Goal: Task Accomplishment & Management: Use online tool/utility

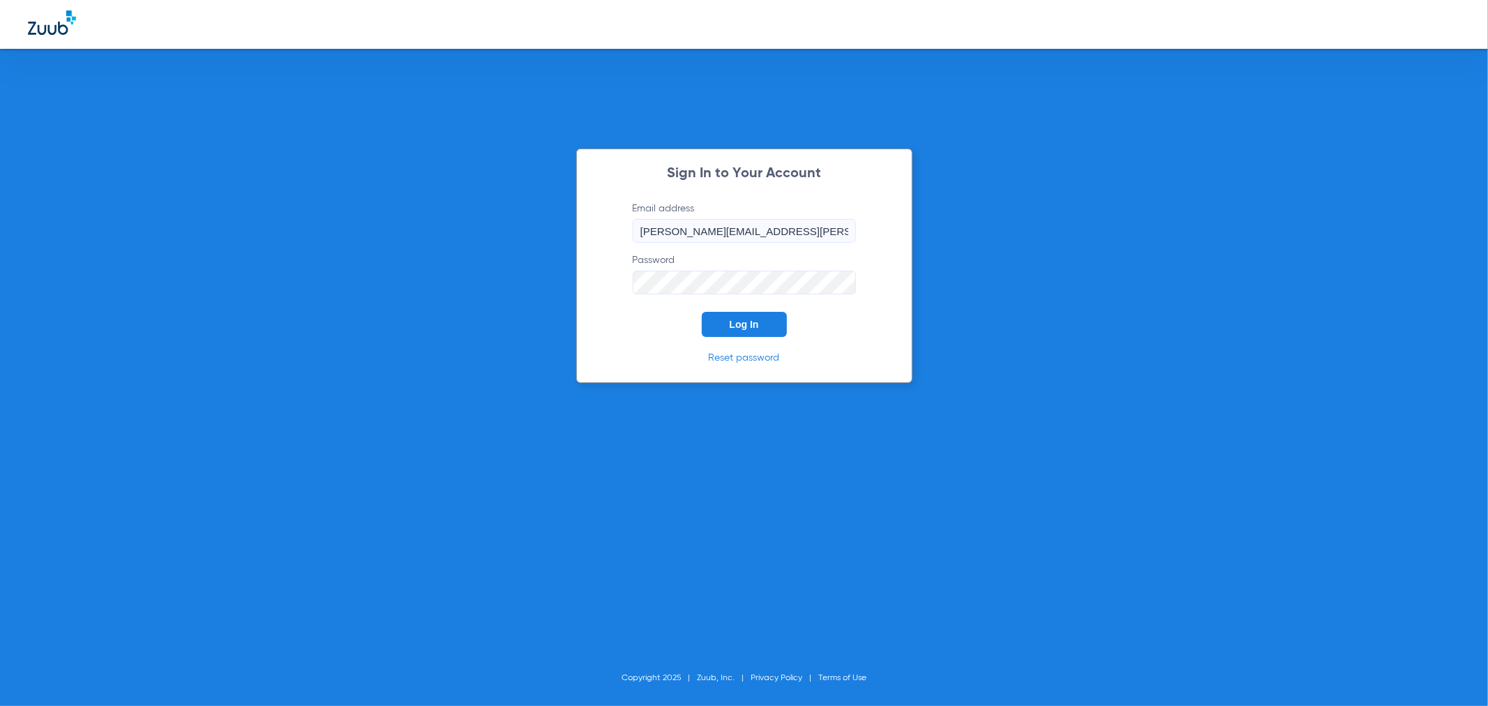
click at [751, 322] on span "Log In" at bounding box center [744, 324] width 29 height 11
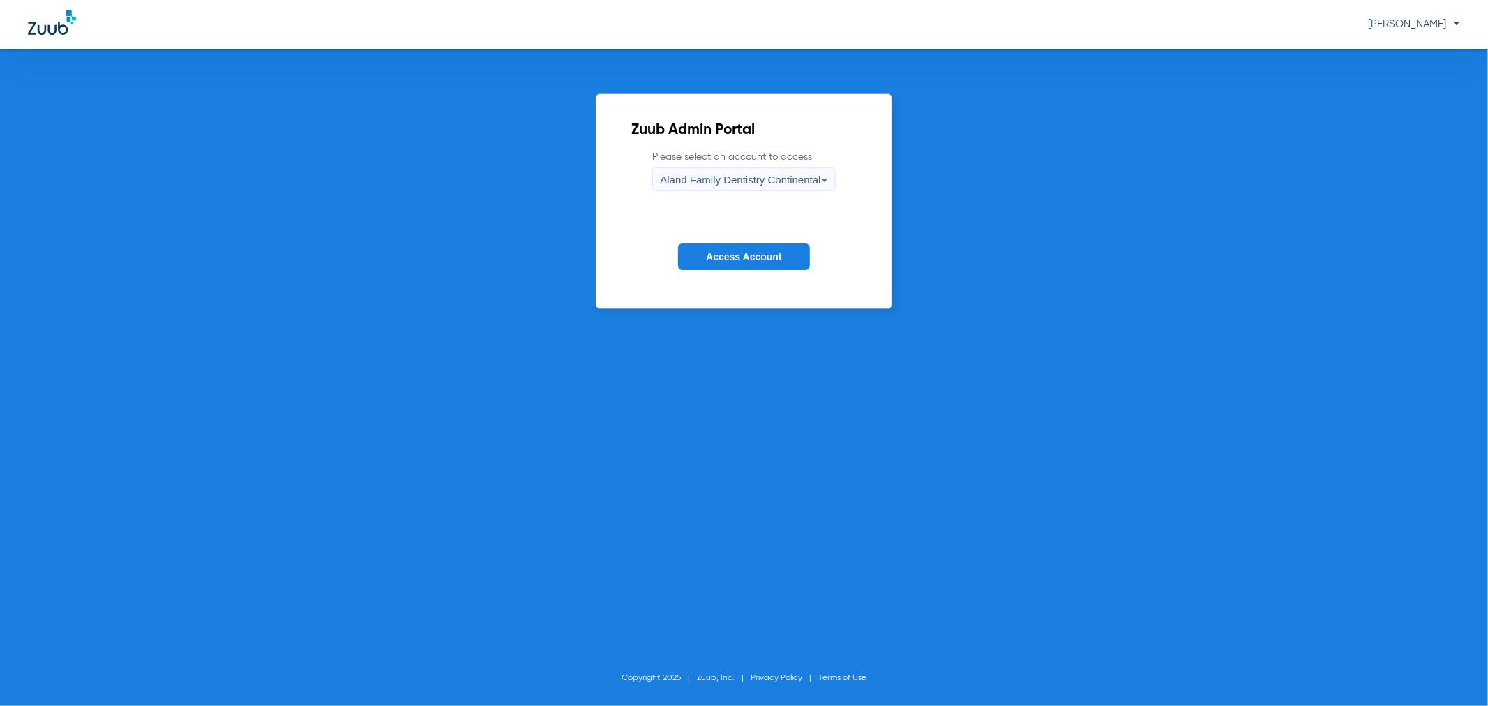
click at [776, 253] on span "Access Account" at bounding box center [743, 256] width 75 height 11
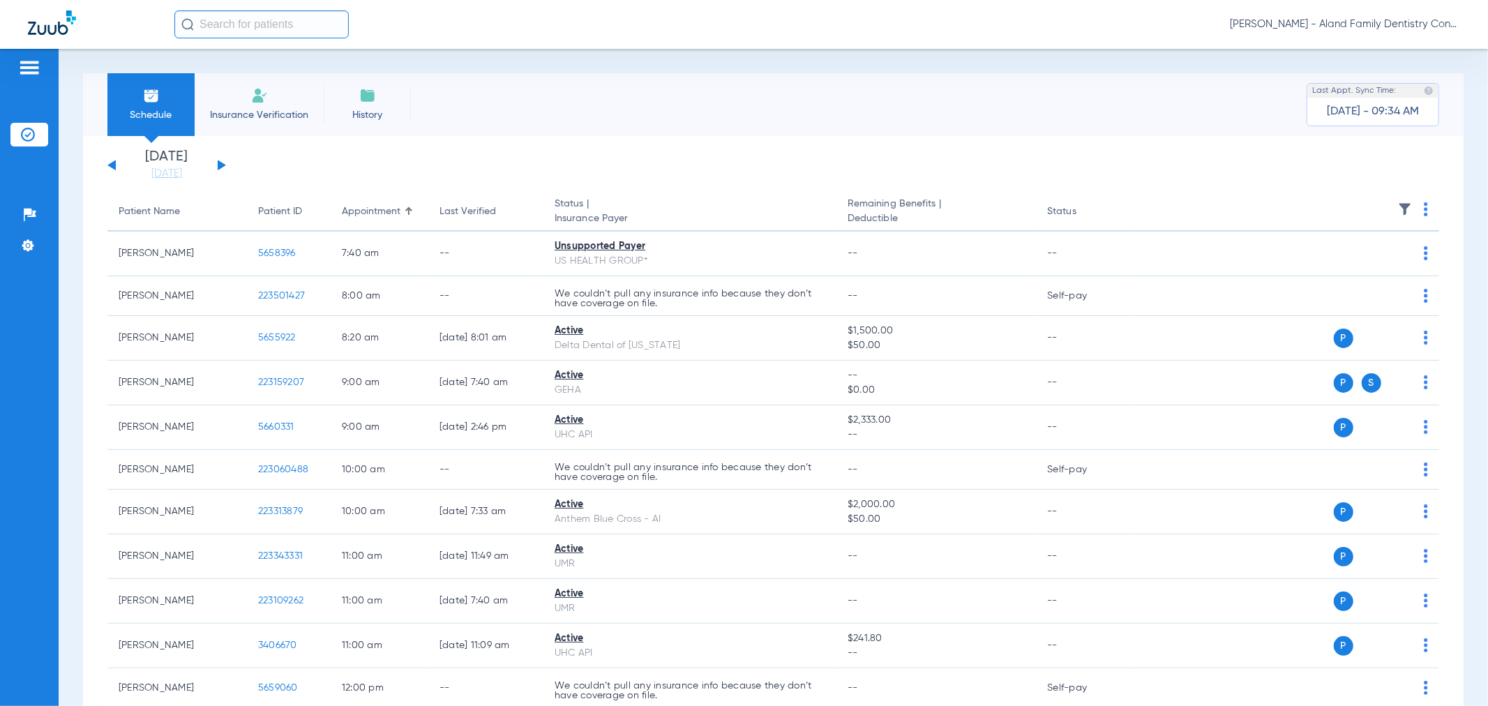
click at [219, 164] on button at bounding box center [222, 165] width 8 height 10
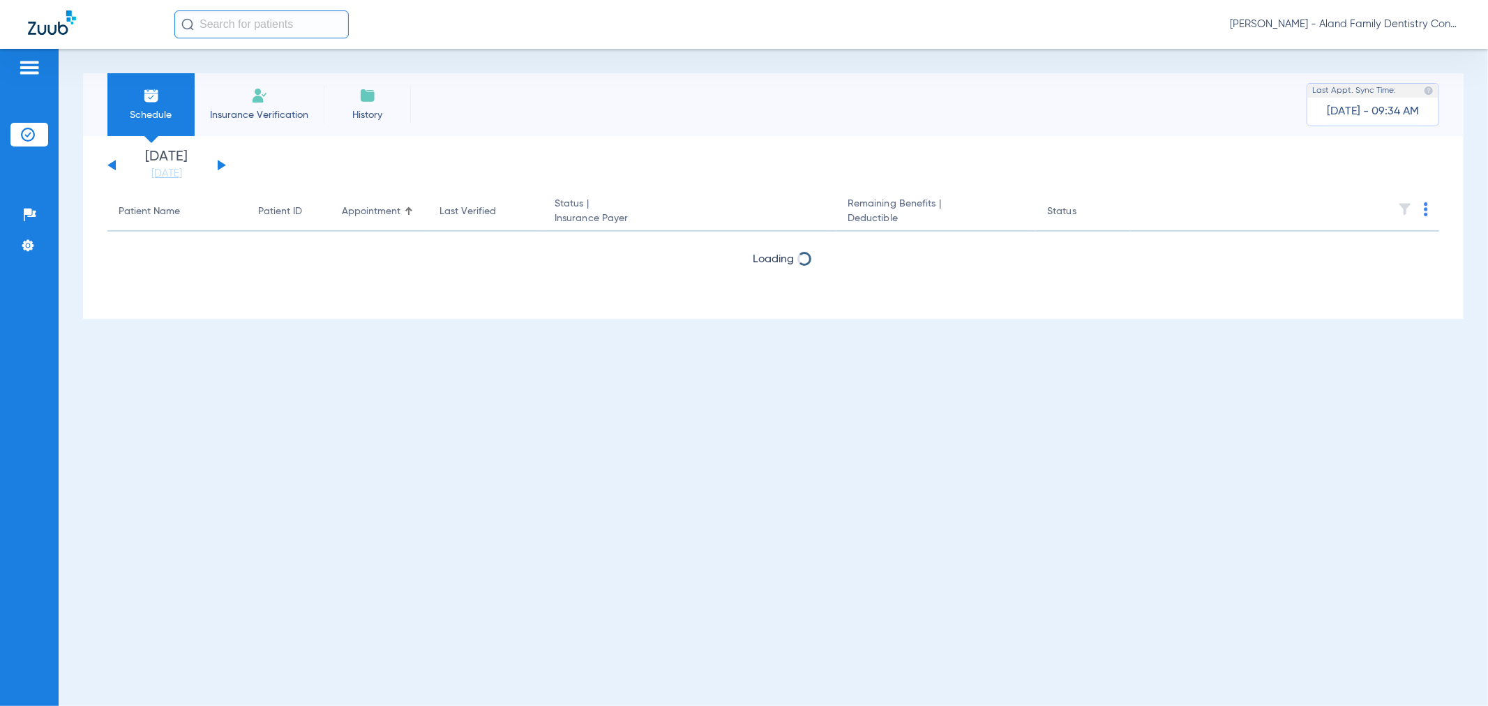
click at [219, 164] on button at bounding box center [222, 165] width 8 height 10
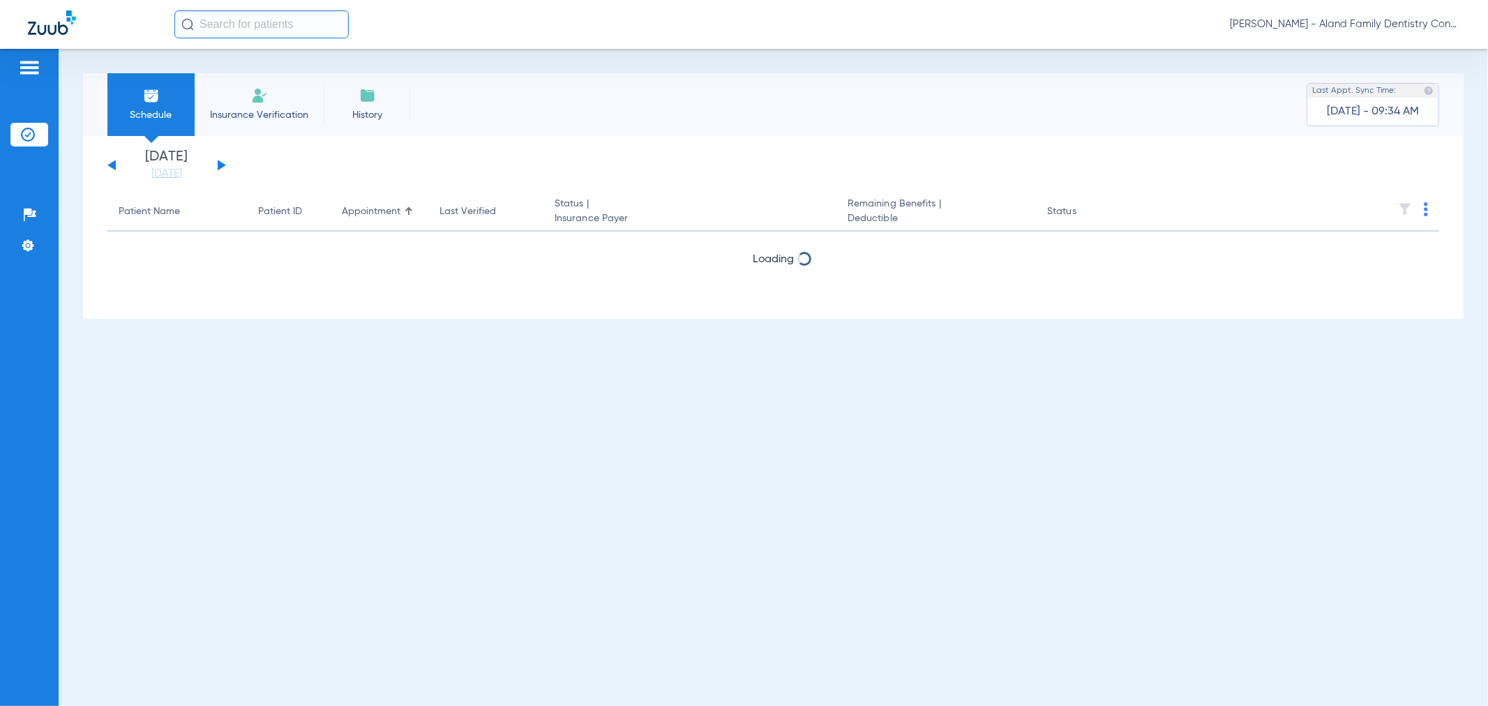
click at [219, 164] on button at bounding box center [222, 165] width 8 height 10
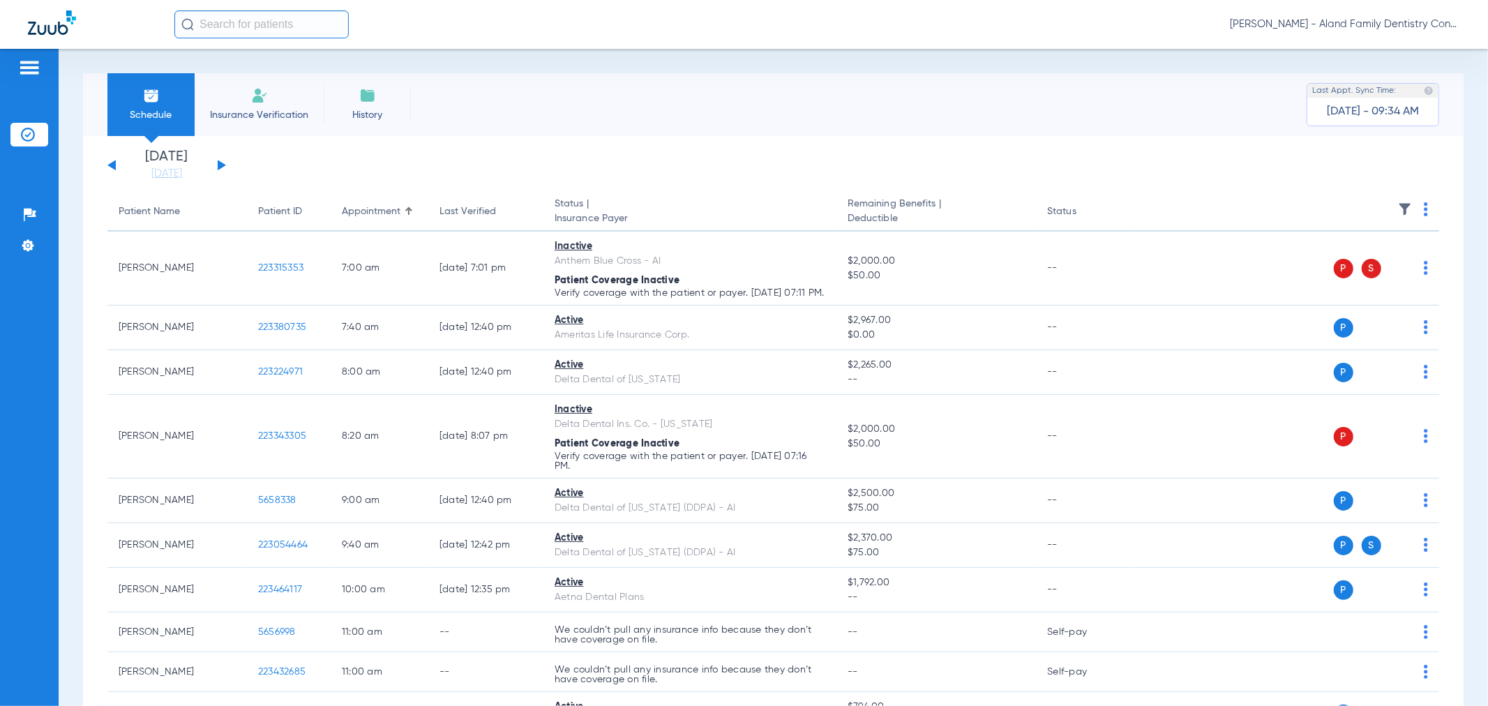
click at [673, 133] on div "Schedule Insurance Verification History Last Appt. Sync Time: [DATE] - 09:34 AM" at bounding box center [773, 104] width 1381 height 63
drag, startPoint x: 691, startPoint y: 130, endPoint x: 530, endPoint y: 114, distance: 162.0
click at [691, 130] on div "Schedule Insurance Verification History Last Appt. Sync Time: [DATE] - 09:34 AM" at bounding box center [773, 104] width 1381 height 63
click at [218, 161] on button at bounding box center [222, 165] width 8 height 10
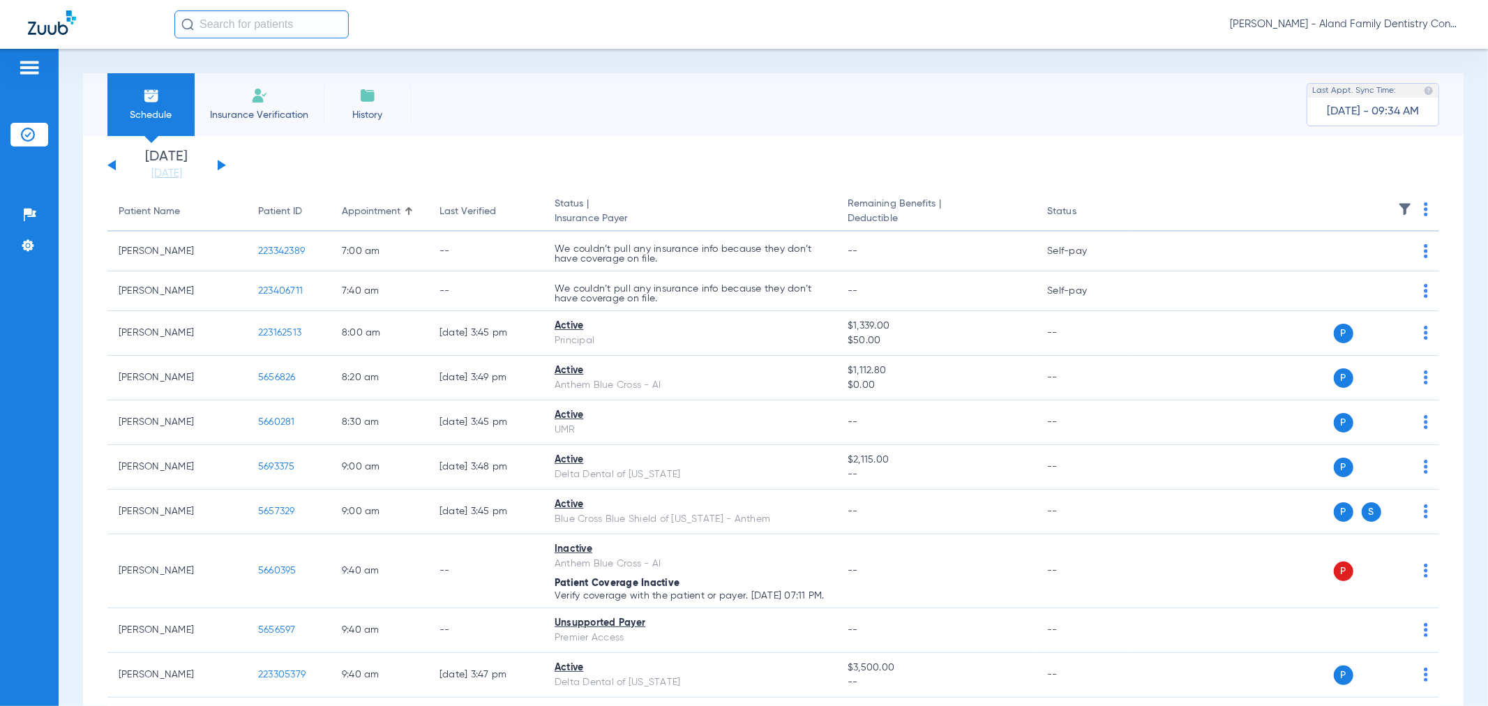
click at [664, 110] on div "Schedule Insurance Verification History Last Appt. Sync Time: [DATE] - 09:34 AM" at bounding box center [773, 104] width 1381 height 63
click at [220, 172] on div "[DATE] [DATE] [DATE] [DATE] [DATE] [DATE] [DATE] [DATE] [DATE] [DATE] [DATE] [D…" at bounding box center [166, 165] width 119 height 31
click at [220, 168] on button at bounding box center [222, 165] width 8 height 10
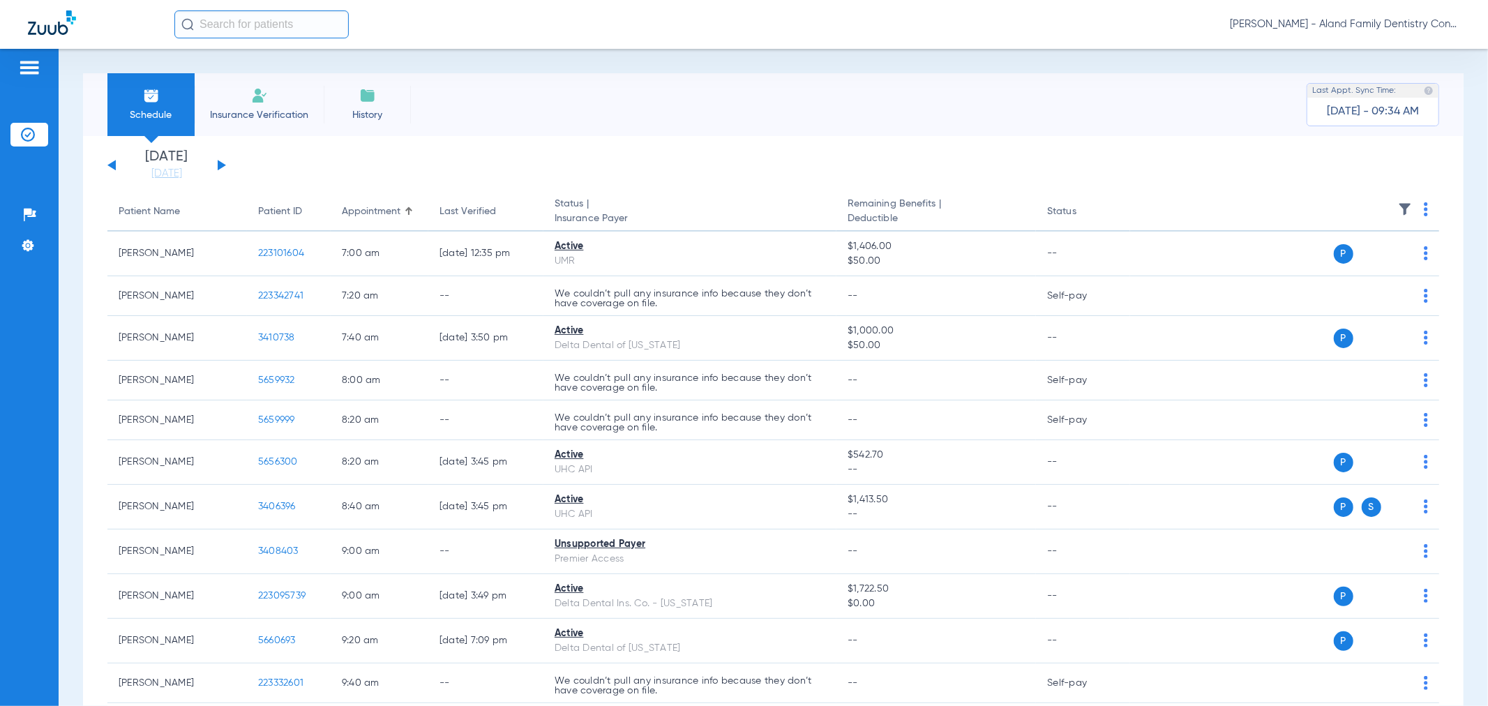
click at [220, 168] on button at bounding box center [222, 165] width 8 height 10
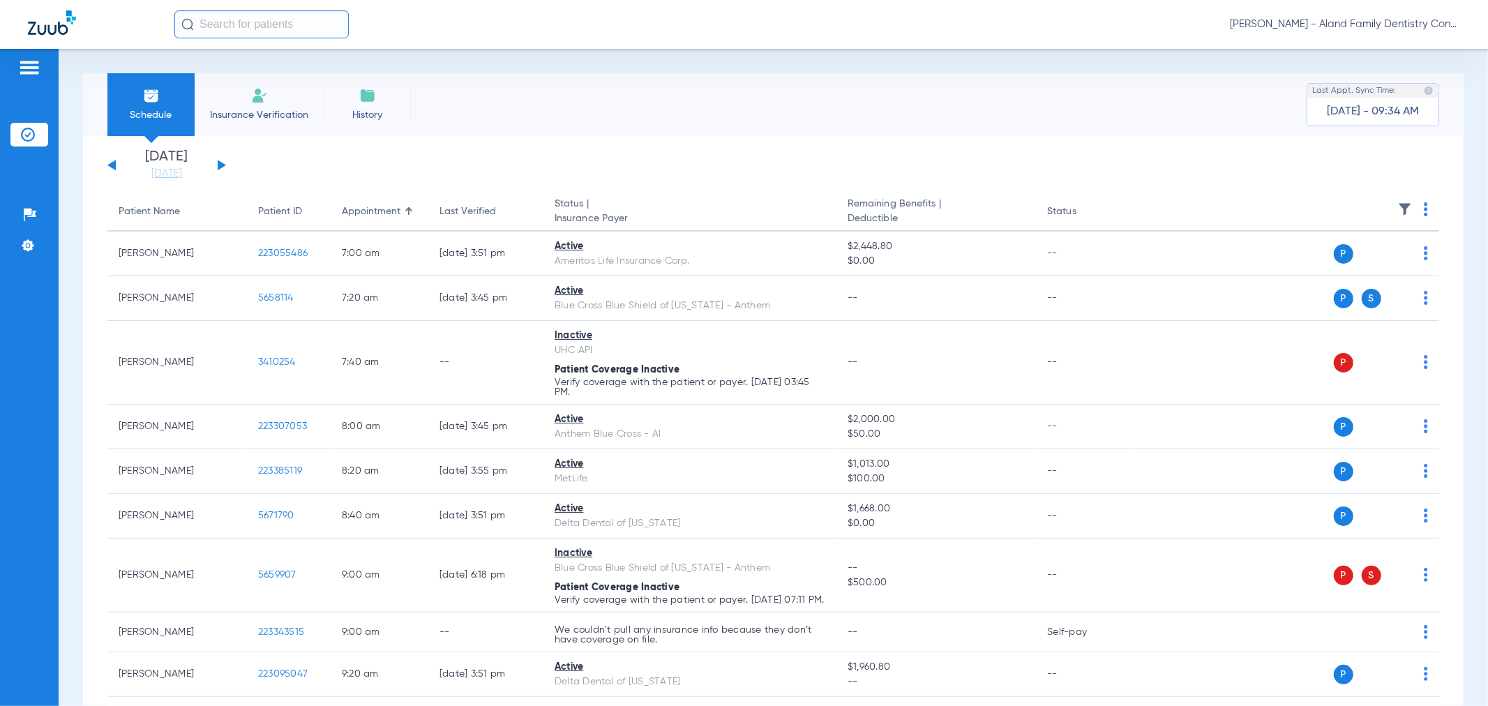
click at [217, 170] on div "[DATE] [DATE] [DATE] [DATE] [DATE] [DATE] [DATE] [DATE] [DATE] [DATE] [DATE] [D…" at bounding box center [166, 165] width 119 height 31
click at [220, 166] on button at bounding box center [222, 165] width 8 height 10
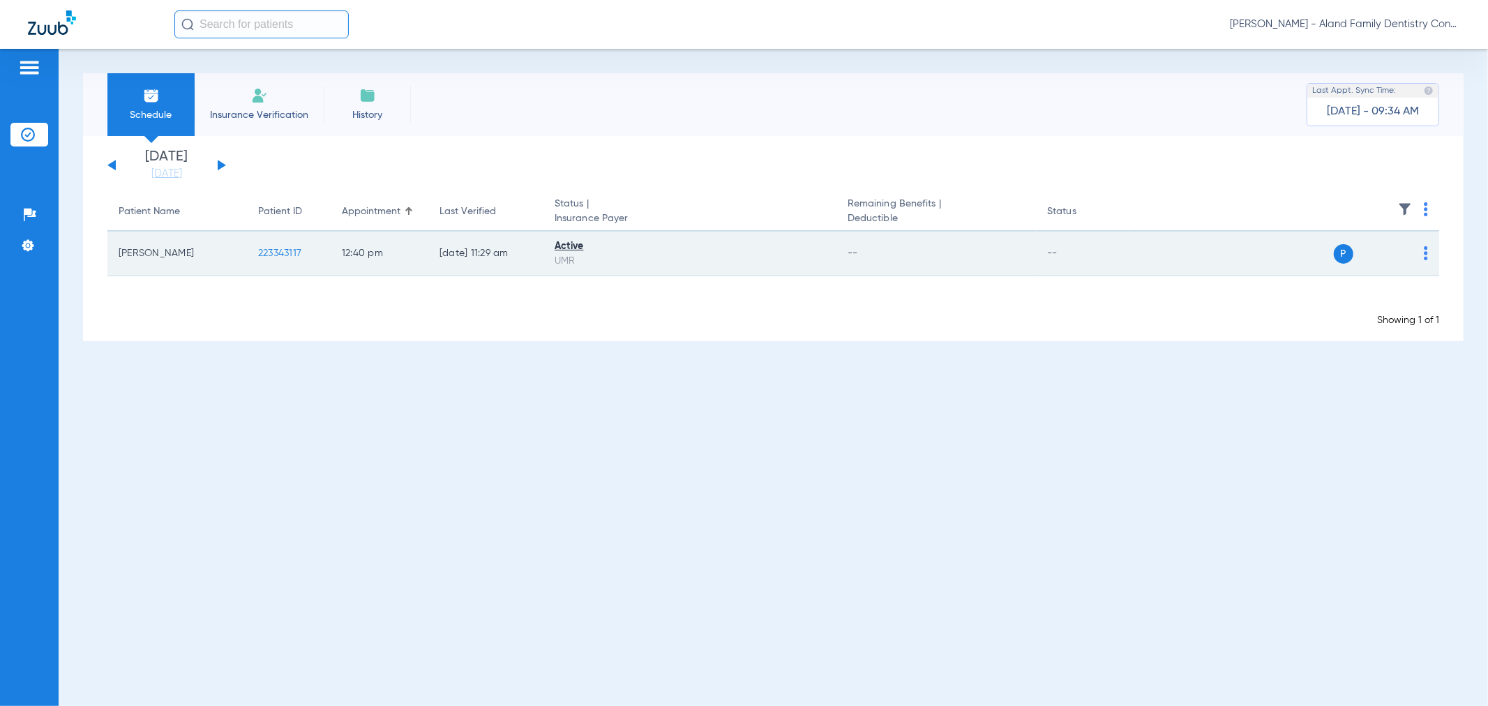
click at [1426, 260] on span at bounding box center [1426, 258] width 4 height 10
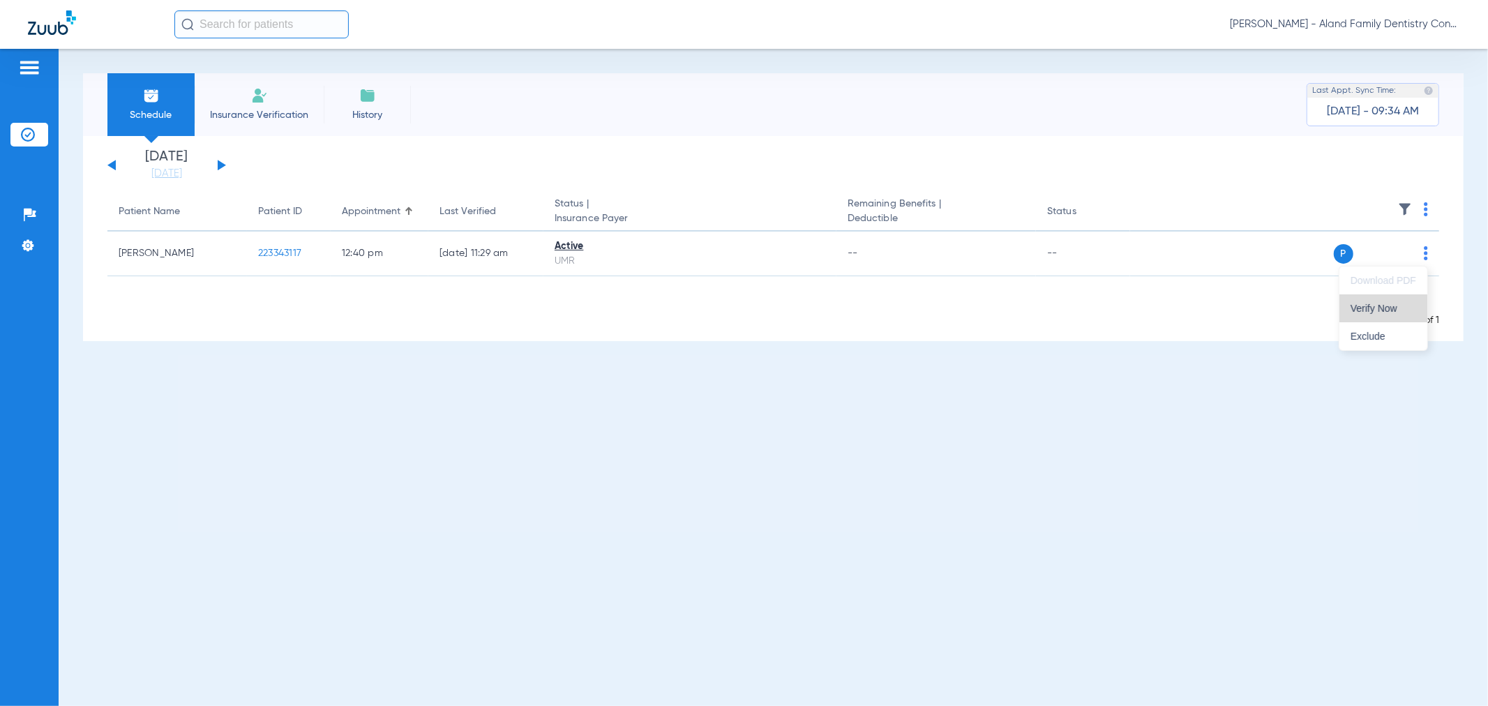
click at [1355, 313] on span "Verify Now" at bounding box center [1384, 309] width 66 height 10
click at [218, 163] on button at bounding box center [222, 165] width 8 height 10
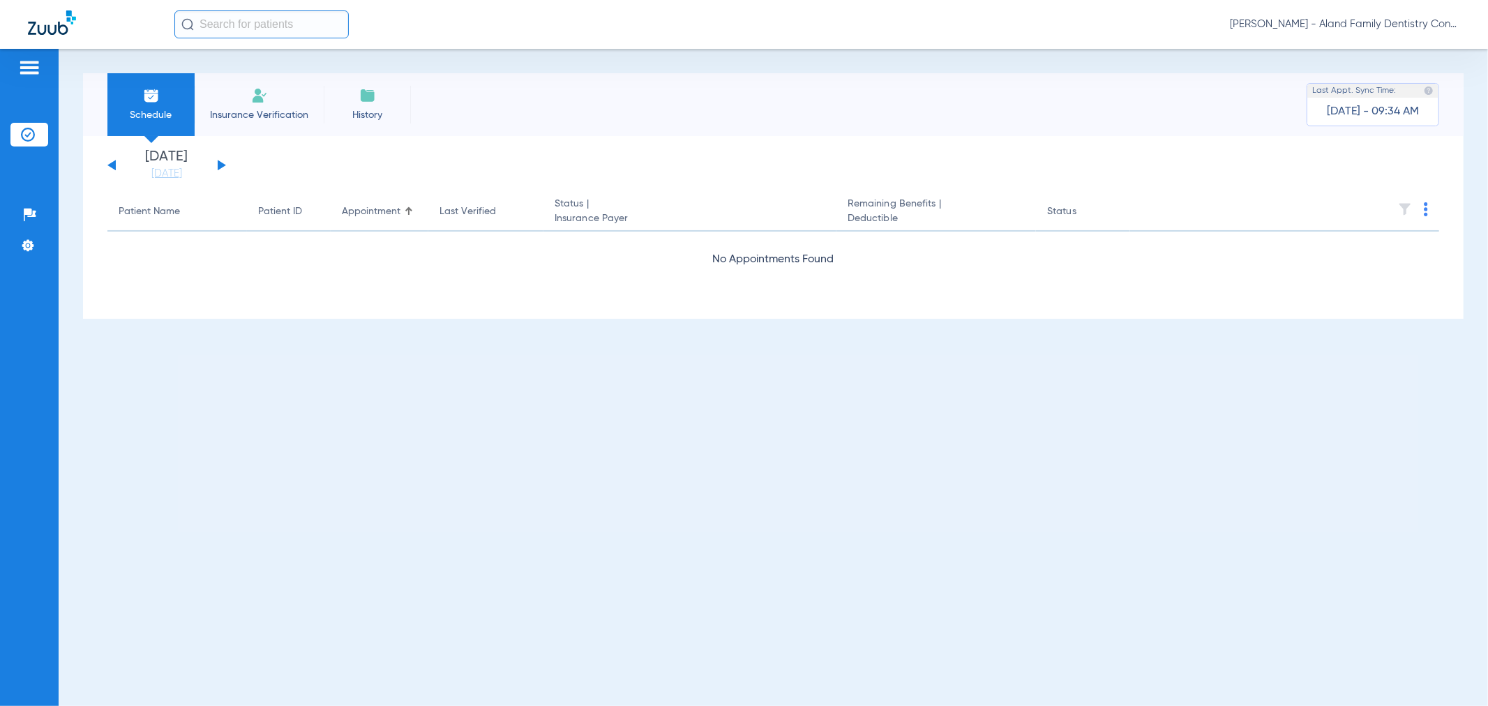
click at [218, 163] on button at bounding box center [222, 165] width 8 height 10
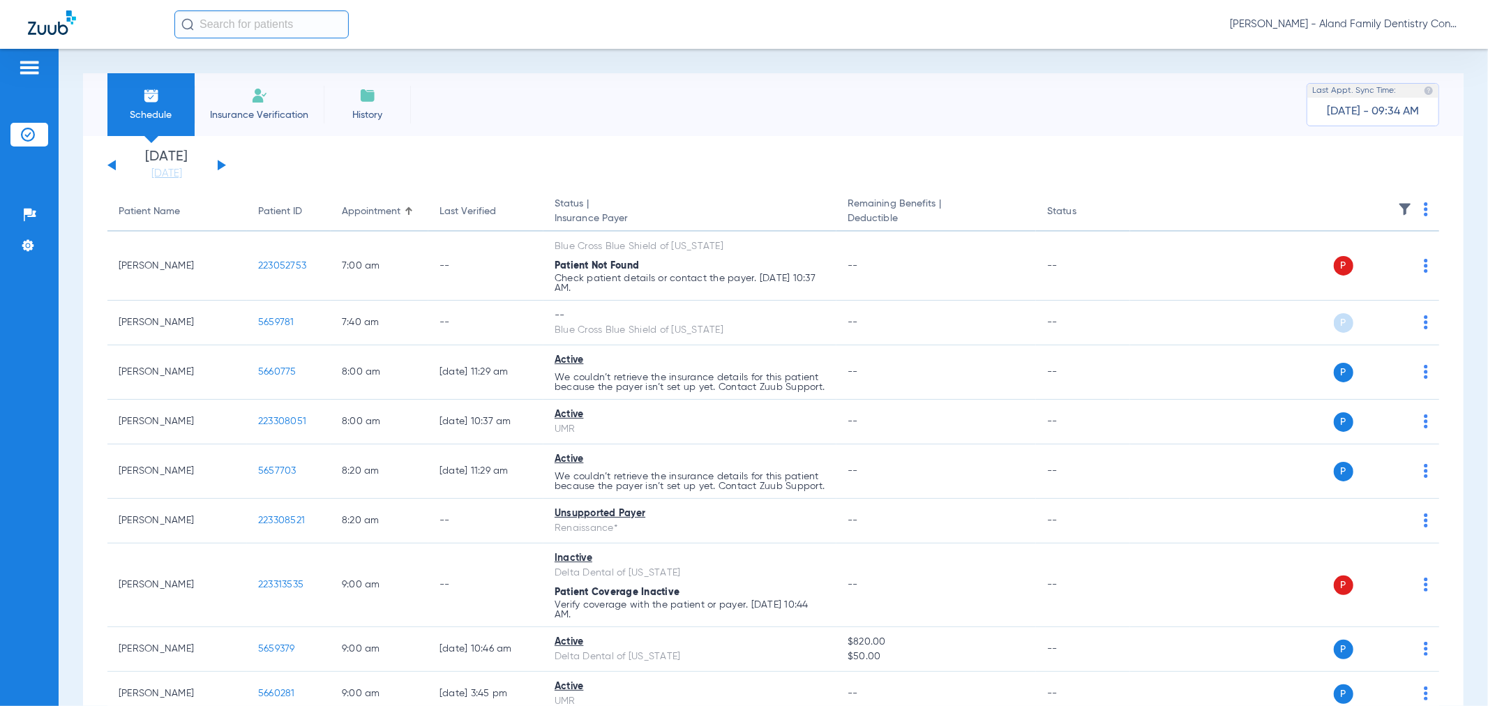
click at [1424, 207] on img at bounding box center [1426, 209] width 4 height 14
click at [1372, 262] on span "Verify All" at bounding box center [1361, 265] width 87 height 10
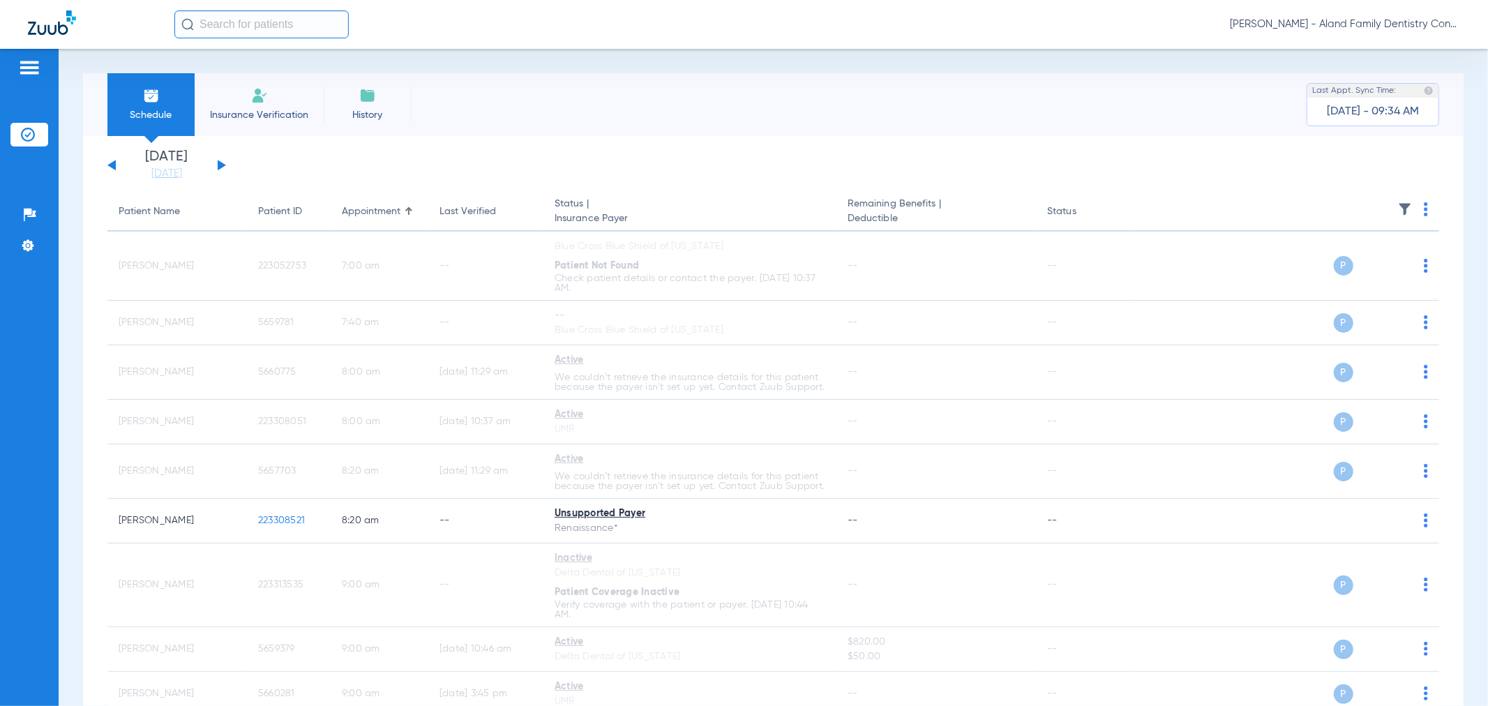
click at [220, 163] on button at bounding box center [222, 165] width 8 height 10
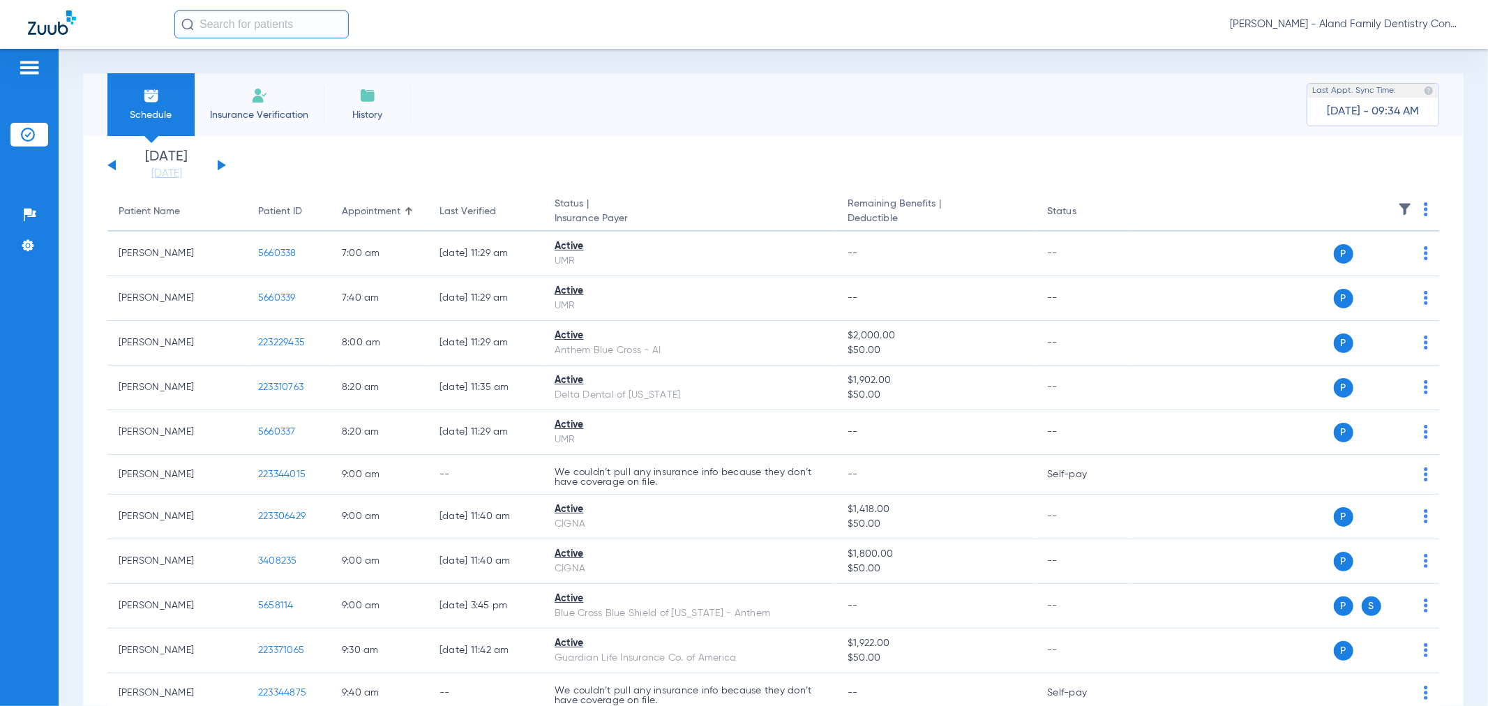
click at [1424, 207] on img at bounding box center [1426, 209] width 4 height 14
click at [1324, 264] on span "Verify All" at bounding box center [1361, 265] width 87 height 10
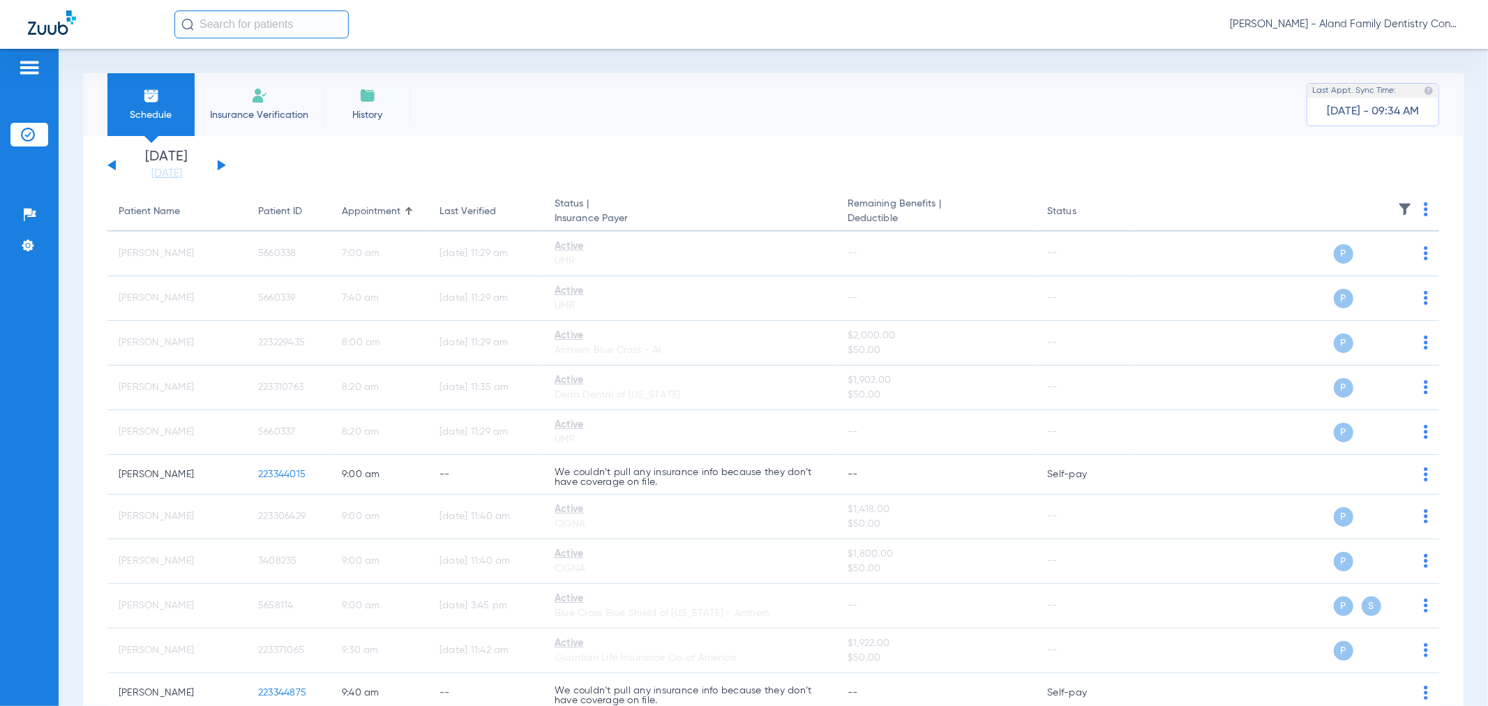
click at [220, 166] on button at bounding box center [222, 165] width 8 height 10
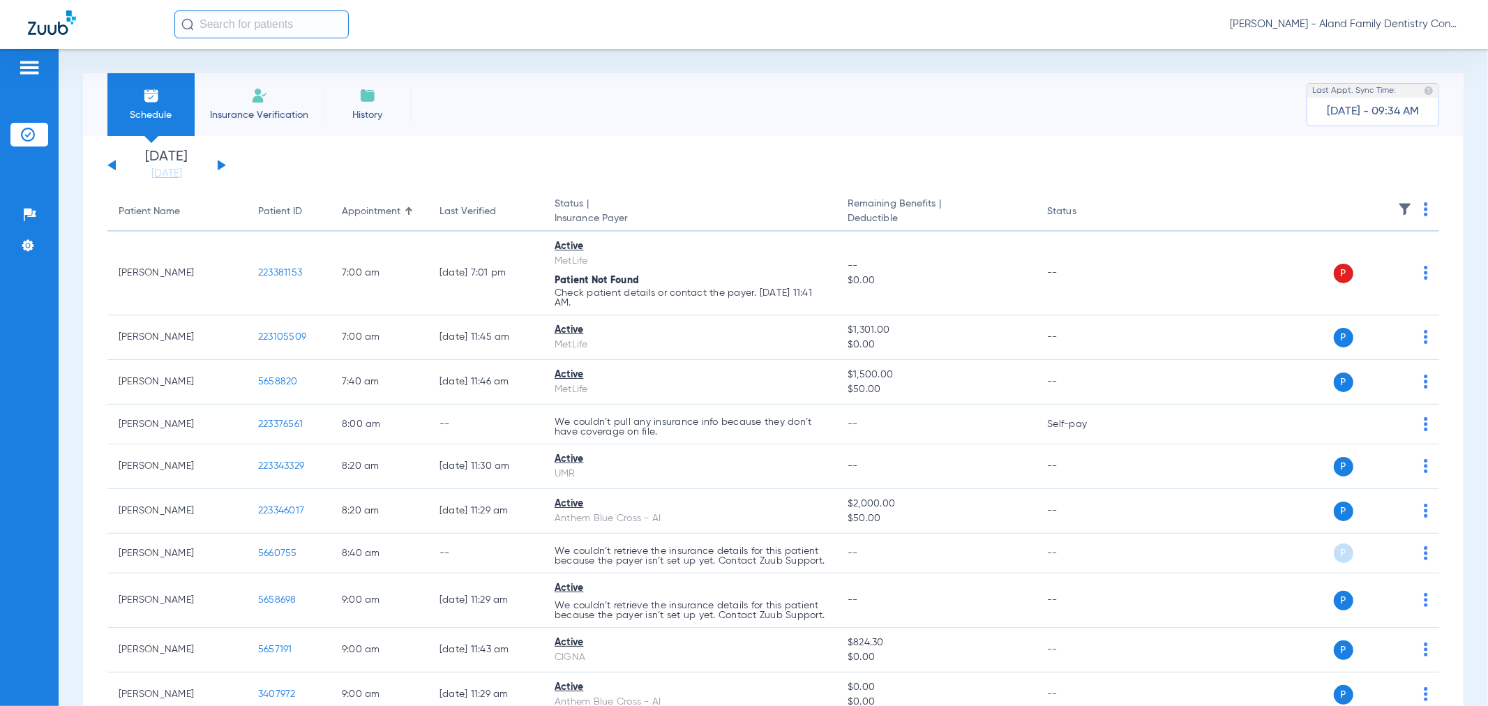
click at [1424, 207] on img at bounding box center [1426, 209] width 4 height 14
click at [1364, 257] on button "Verify All" at bounding box center [1363, 264] width 106 height 28
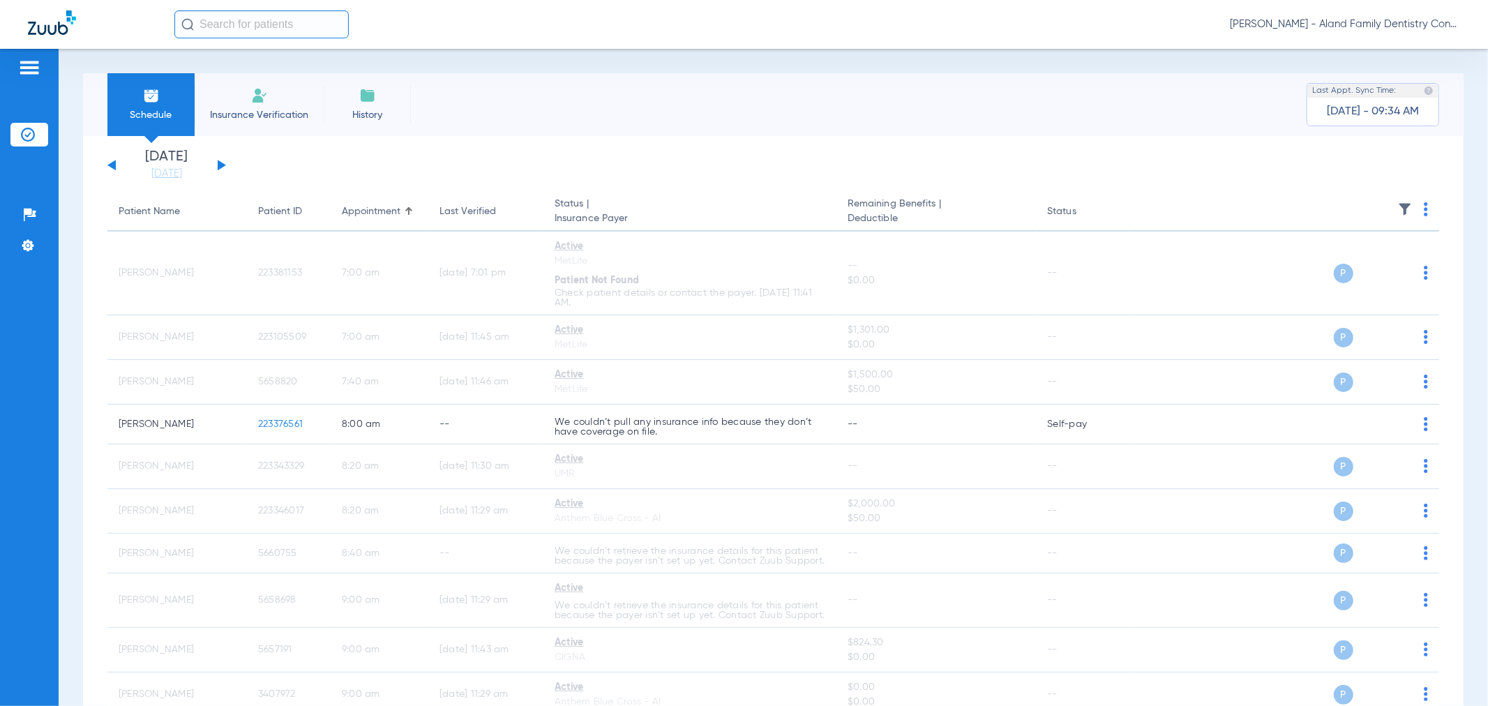
click at [223, 168] on div "[DATE] [DATE] [DATE] [DATE] [DATE] [DATE] [DATE] [DATE] [DATE] [DATE] [DATE] [D…" at bounding box center [166, 165] width 119 height 31
click at [220, 165] on button at bounding box center [222, 165] width 8 height 10
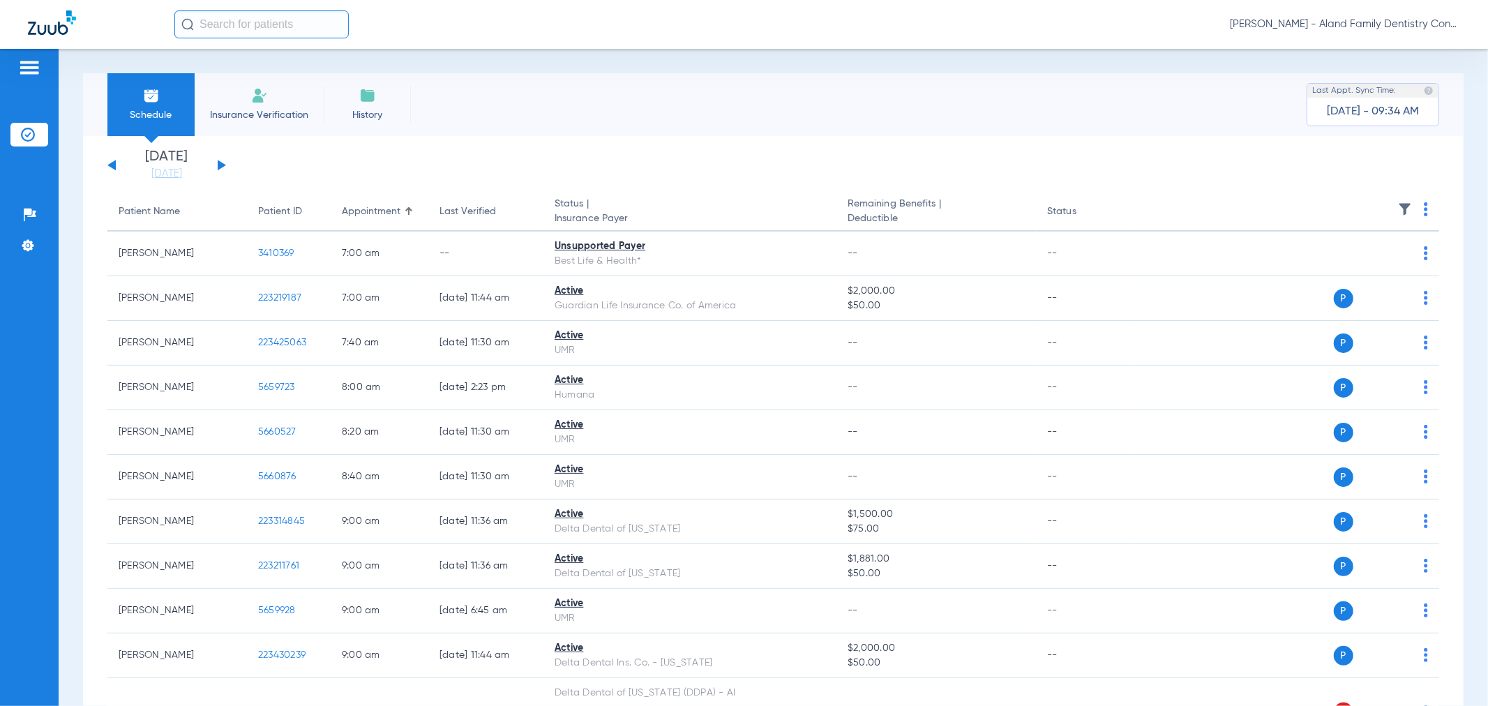
click at [1426, 207] on th at bounding box center [1284, 212] width 309 height 39
click at [1424, 207] on img at bounding box center [1426, 209] width 4 height 14
click at [1320, 259] on button "Verify All" at bounding box center [1362, 264] width 110 height 28
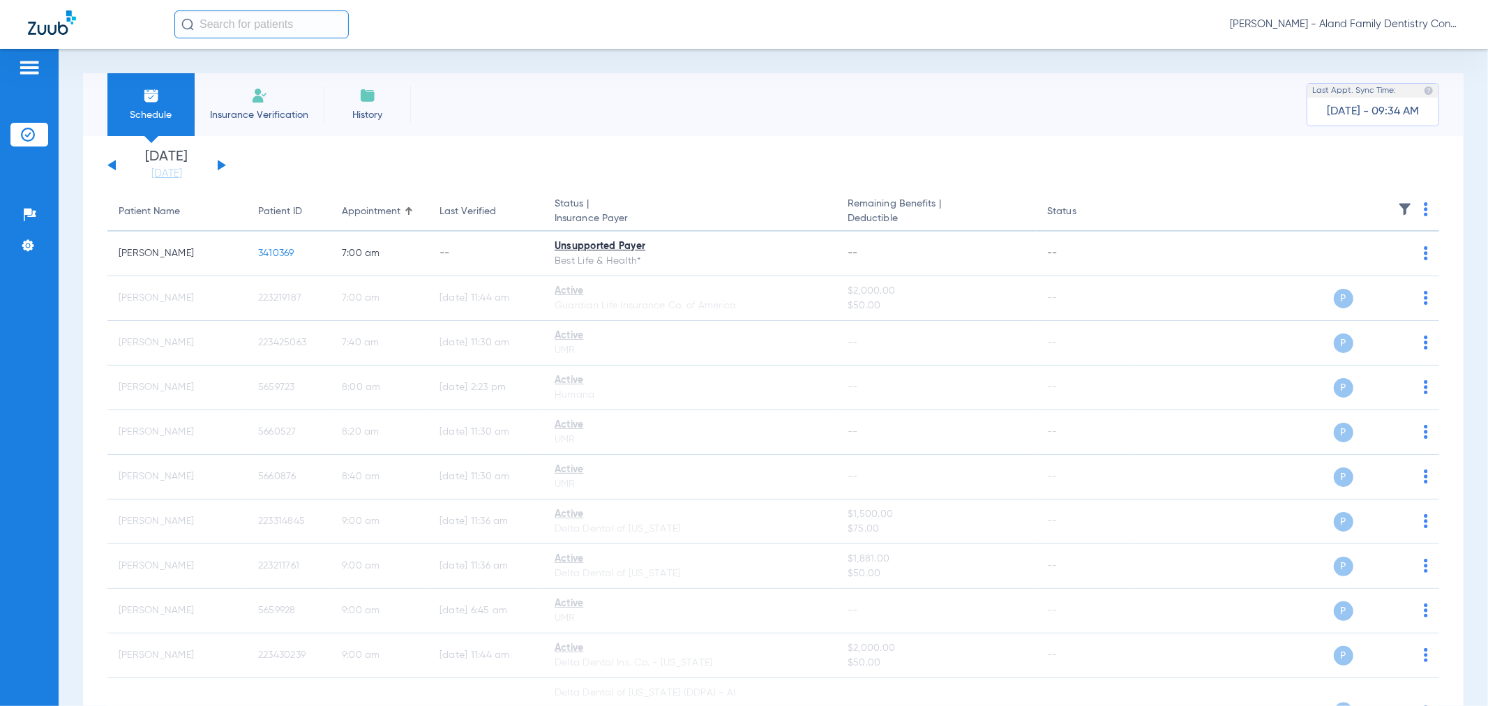
click at [218, 166] on button at bounding box center [222, 165] width 8 height 10
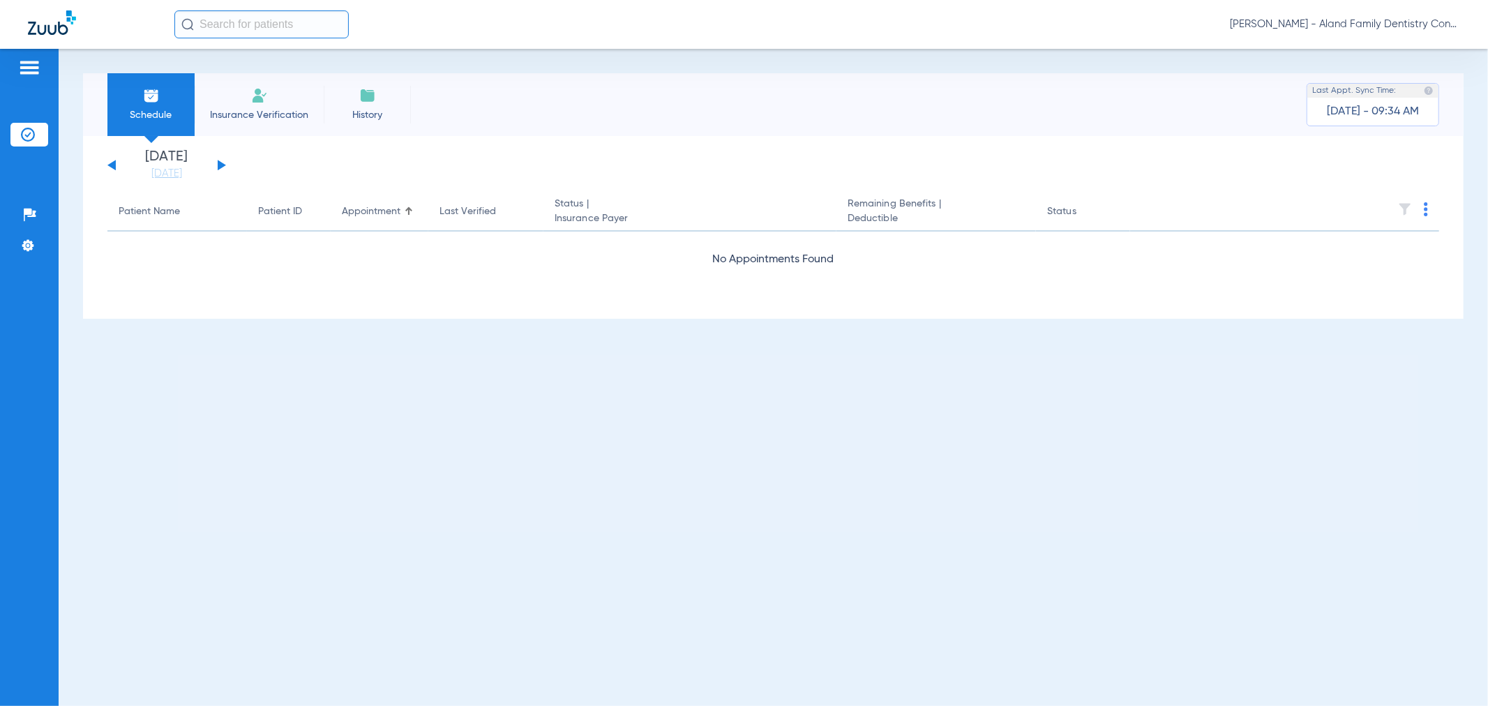
click at [221, 164] on button at bounding box center [222, 165] width 8 height 10
click at [108, 163] on div "[DATE] [DATE] [DATE] [DATE] [DATE] [DATE] [DATE] [DATE] [DATE] [DATE] [DATE] [D…" at bounding box center [166, 165] width 119 height 31
click at [112, 165] on button at bounding box center [111, 165] width 8 height 10
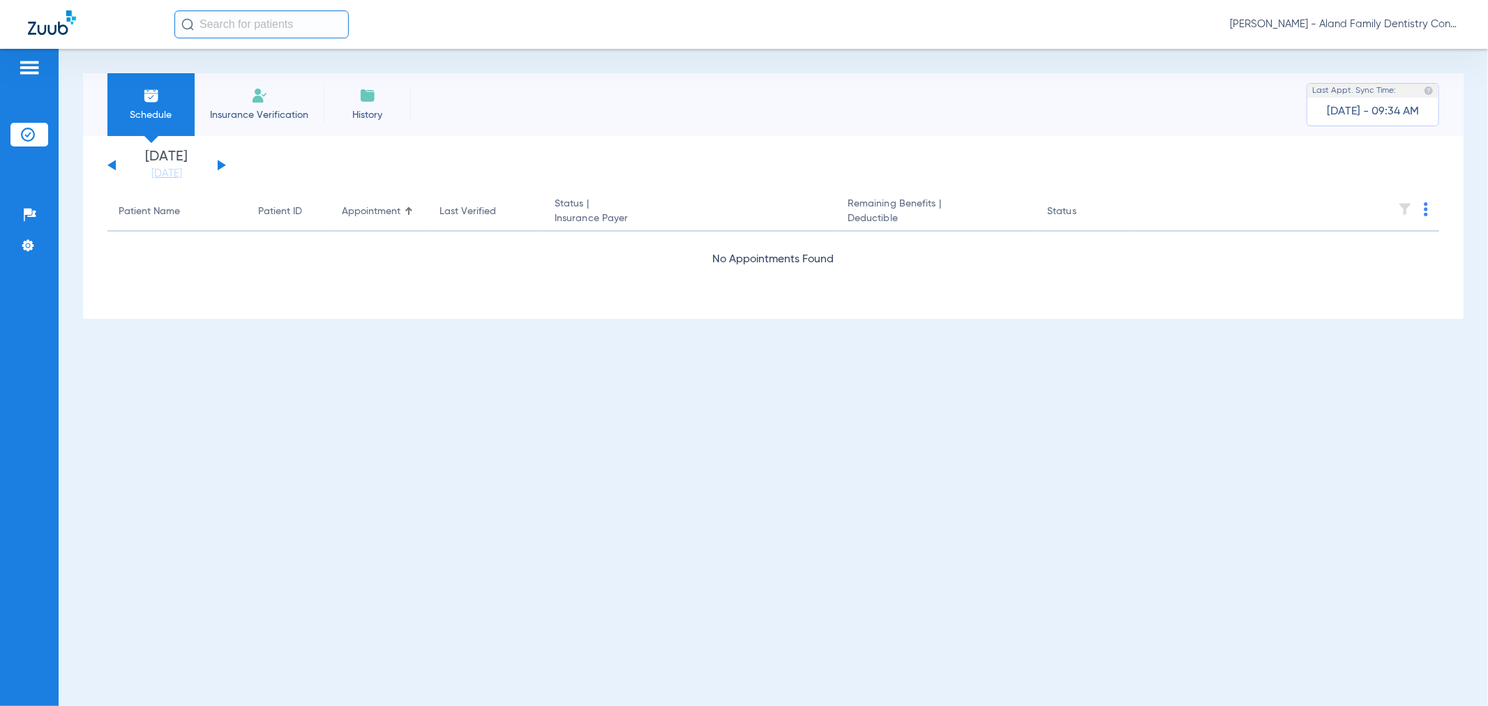
click at [1372, 27] on span "[PERSON_NAME] - Aland Family Dentistry Continental" at bounding box center [1345, 24] width 230 height 14
click at [1378, 56] on button "Account Selection" at bounding box center [1408, 50] width 100 height 28
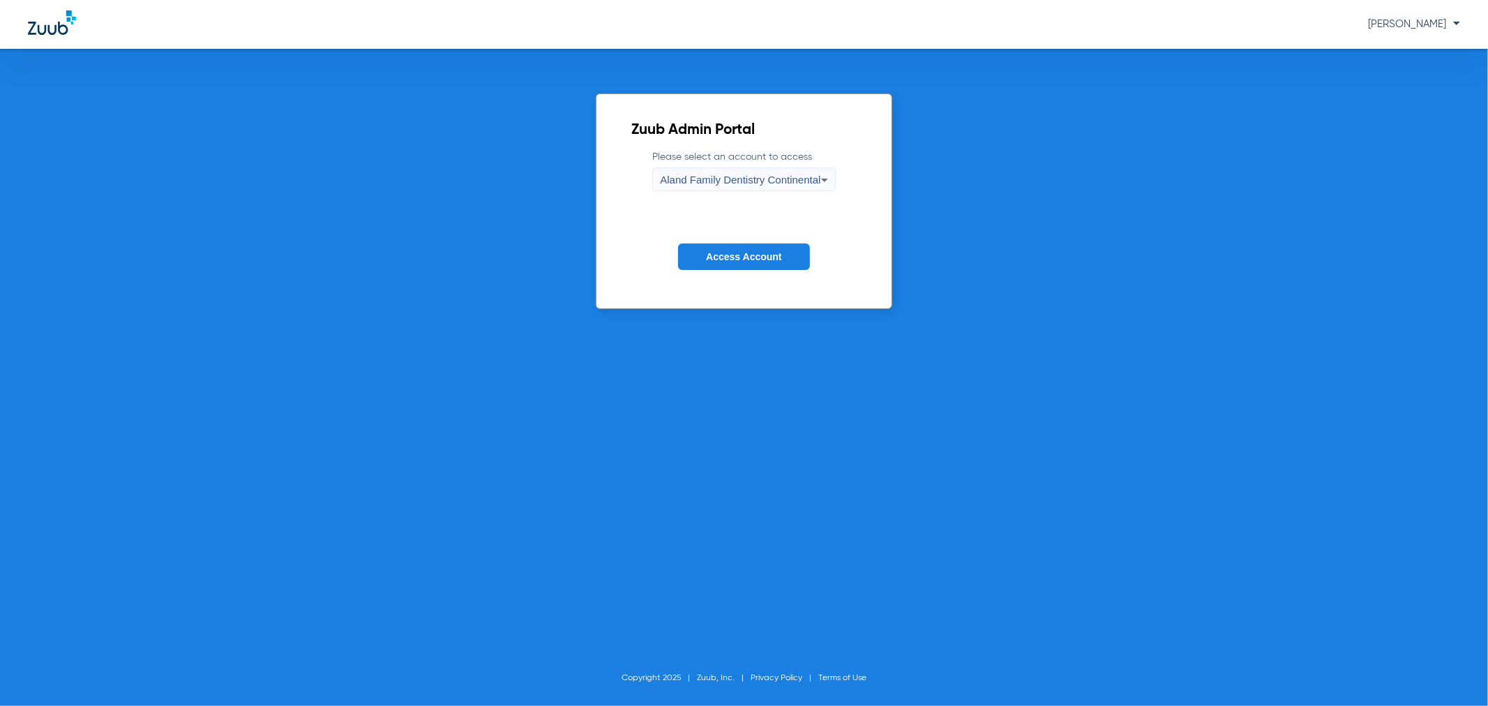
click at [715, 181] on span "Aland Family Dentistry Continental" at bounding box center [740, 180] width 160 height 12
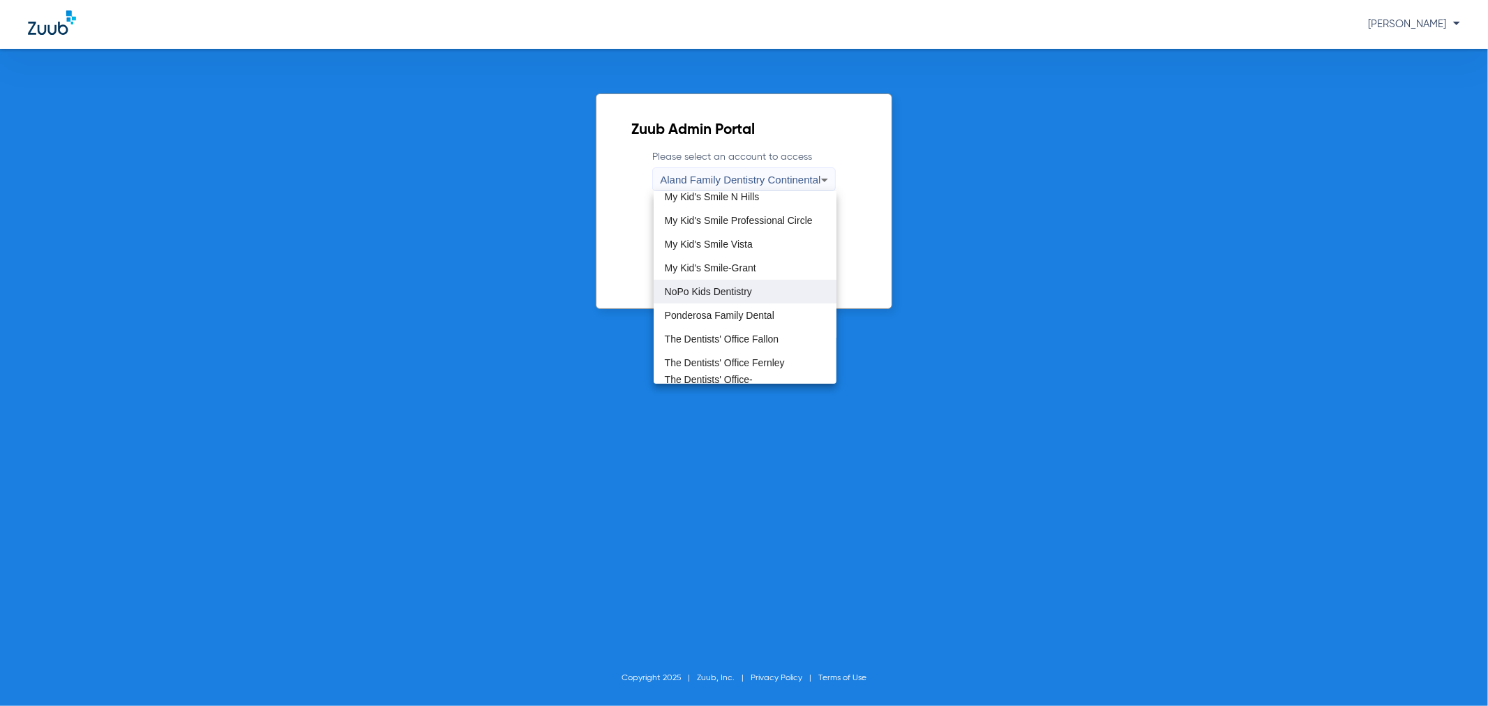
scroll to position [387, 0]
click at [748, 262] on span "My Kid's Smile-Grant" at bounding box center [710, 267] width 91 height 10
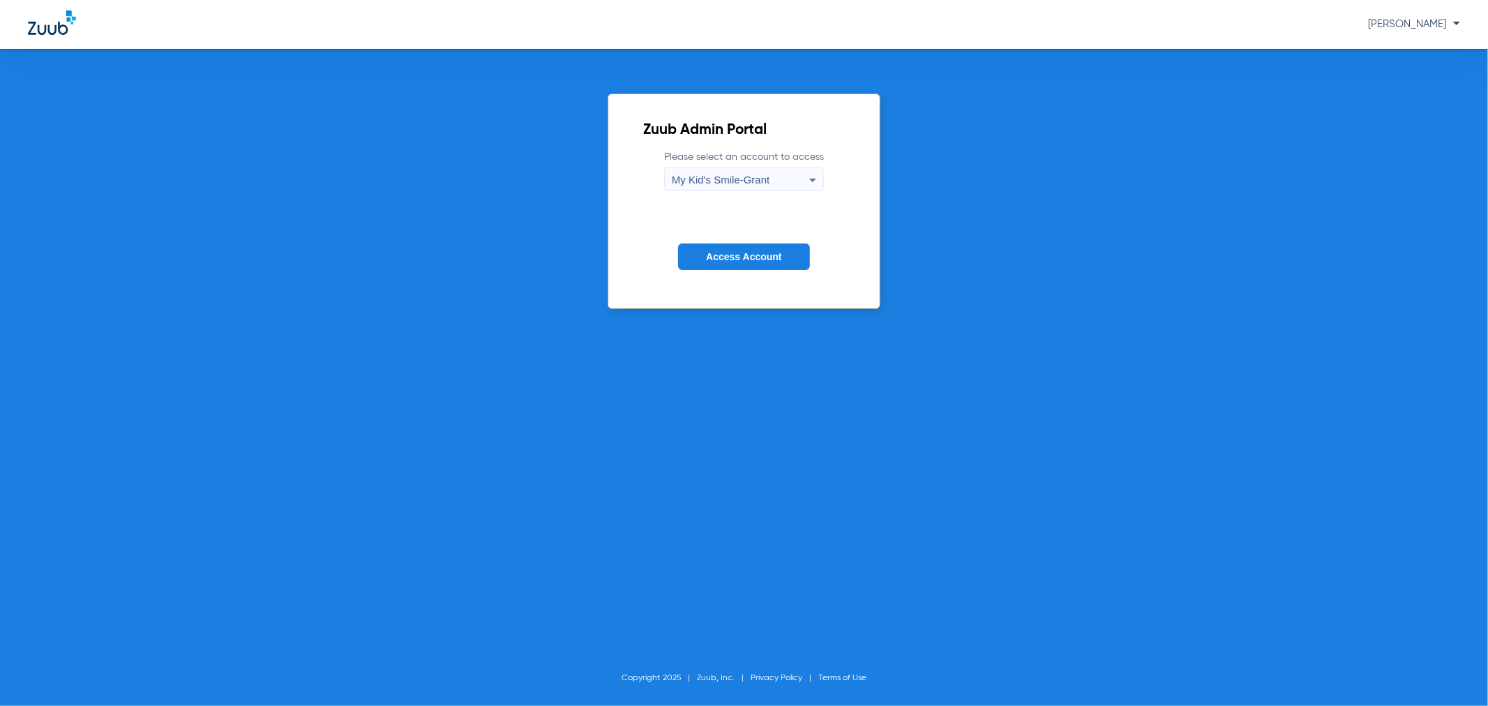
click at [747, 264] on button "Access Account" at bounding box center [743, 257] width 131 height 27
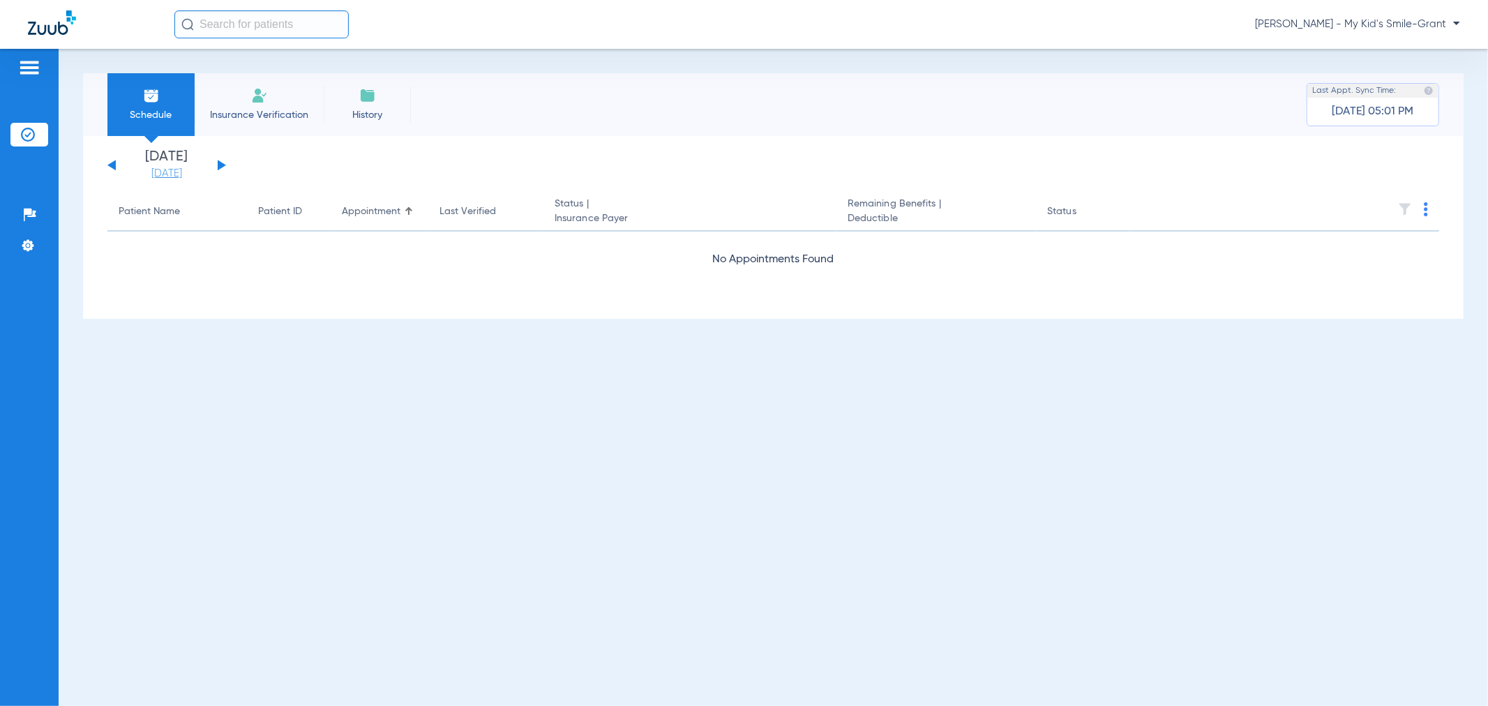
click at [197, 169] on link "[DATE]" at bounding box center [167, 174] width 84 height 14
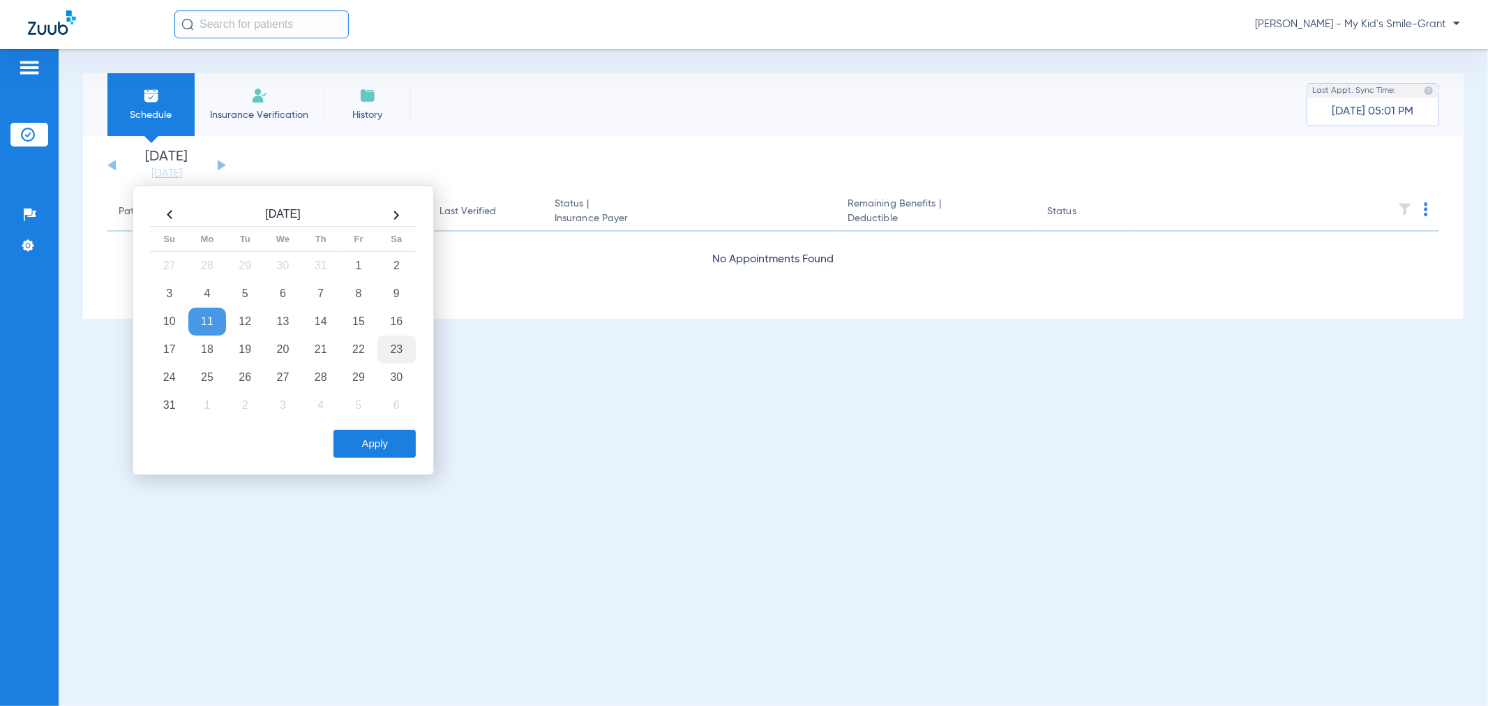
click at [380, 344] on td "23" at bounding box center [396, 350] width 38 height 28
click at [365, 345] on td "22" at bounding box center [359, 350] width 38 height 28
drag, startPoint x: 375, startPoint y: 422, endPoint x: 373, endPoint y: 440, distance: 18.2
click at [375, 424] on div "Apply" at bounding box center [281, 440] width 269 height 35
click at [373, 440] on button "Apply" at bounding box center [375, 444] width 82 height 28
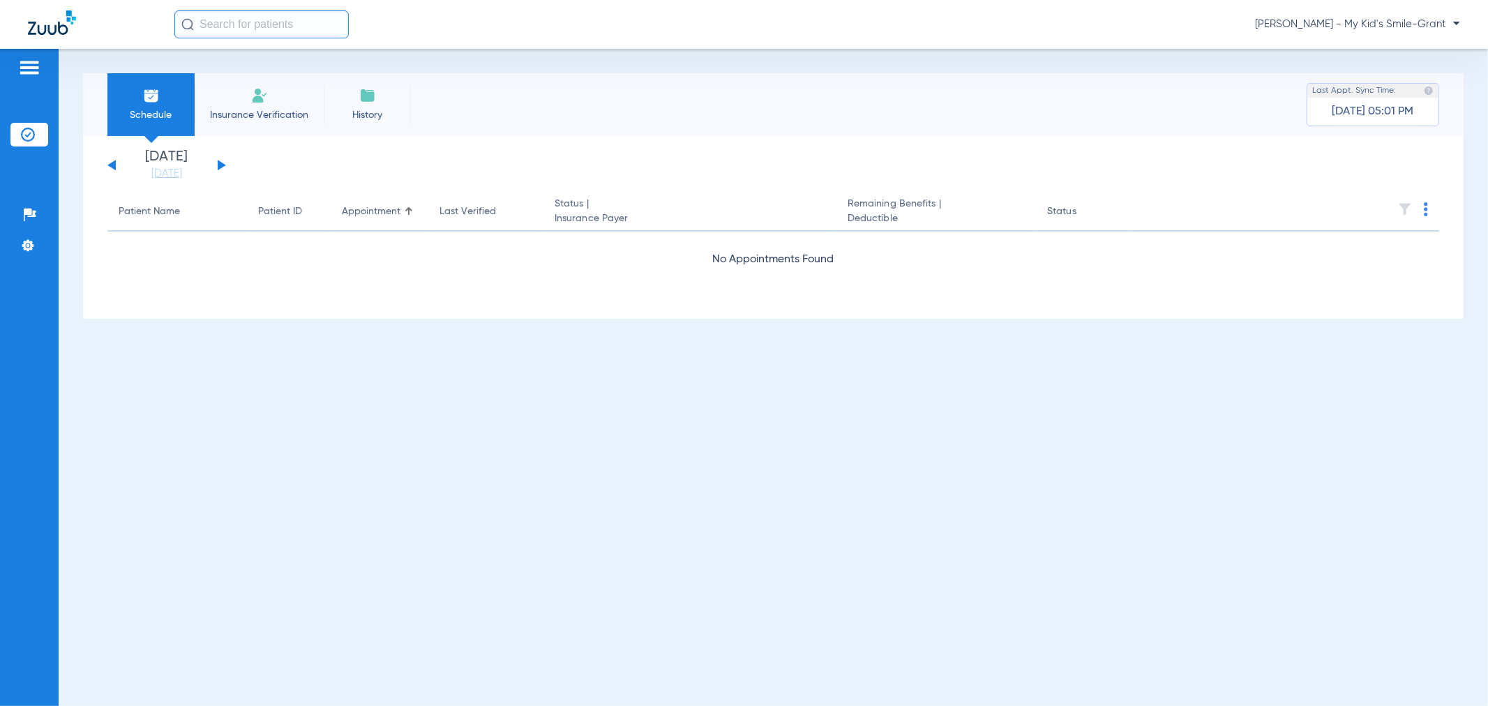
click at [218, 162] on button at bounding box center [222, 165] width 8 height 10
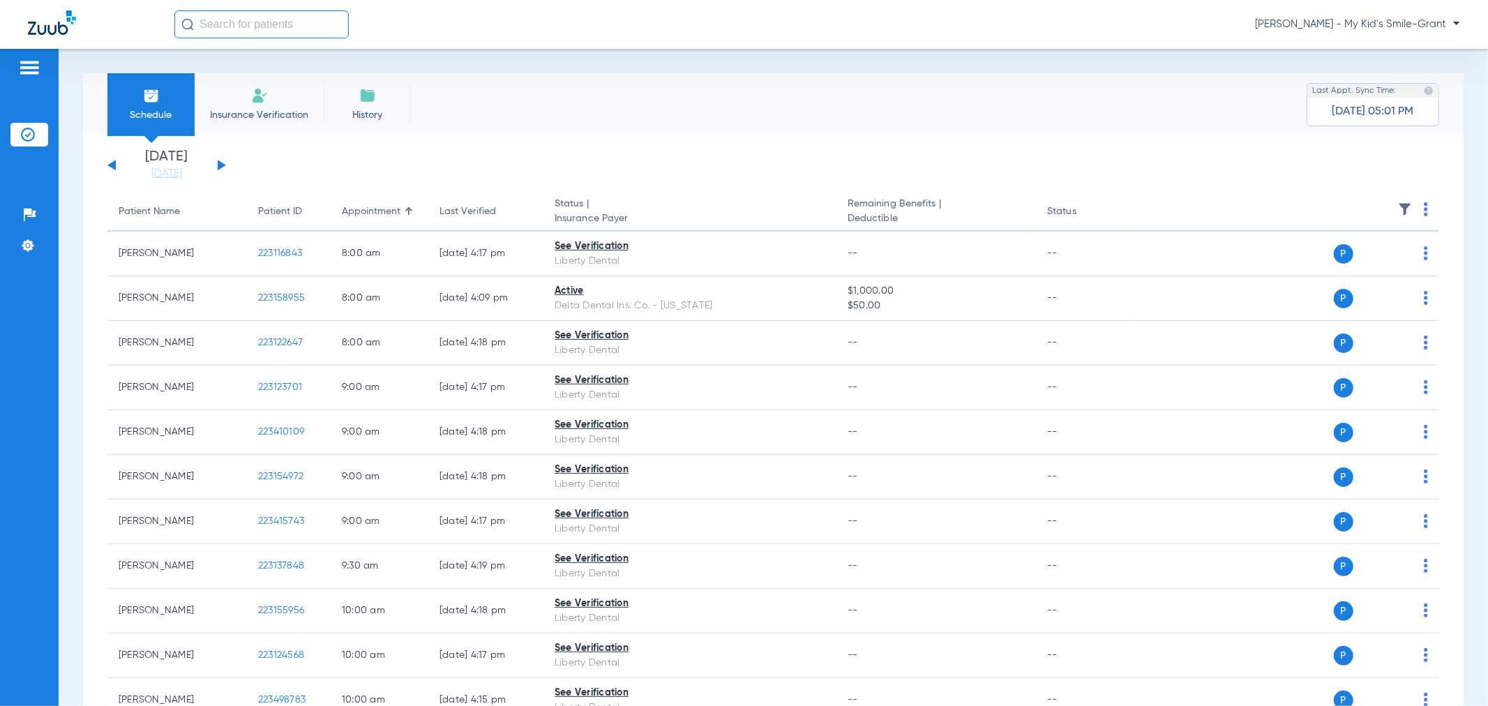
click at [218, 162] on button at bounding box center [222, 165] width 8 height 10
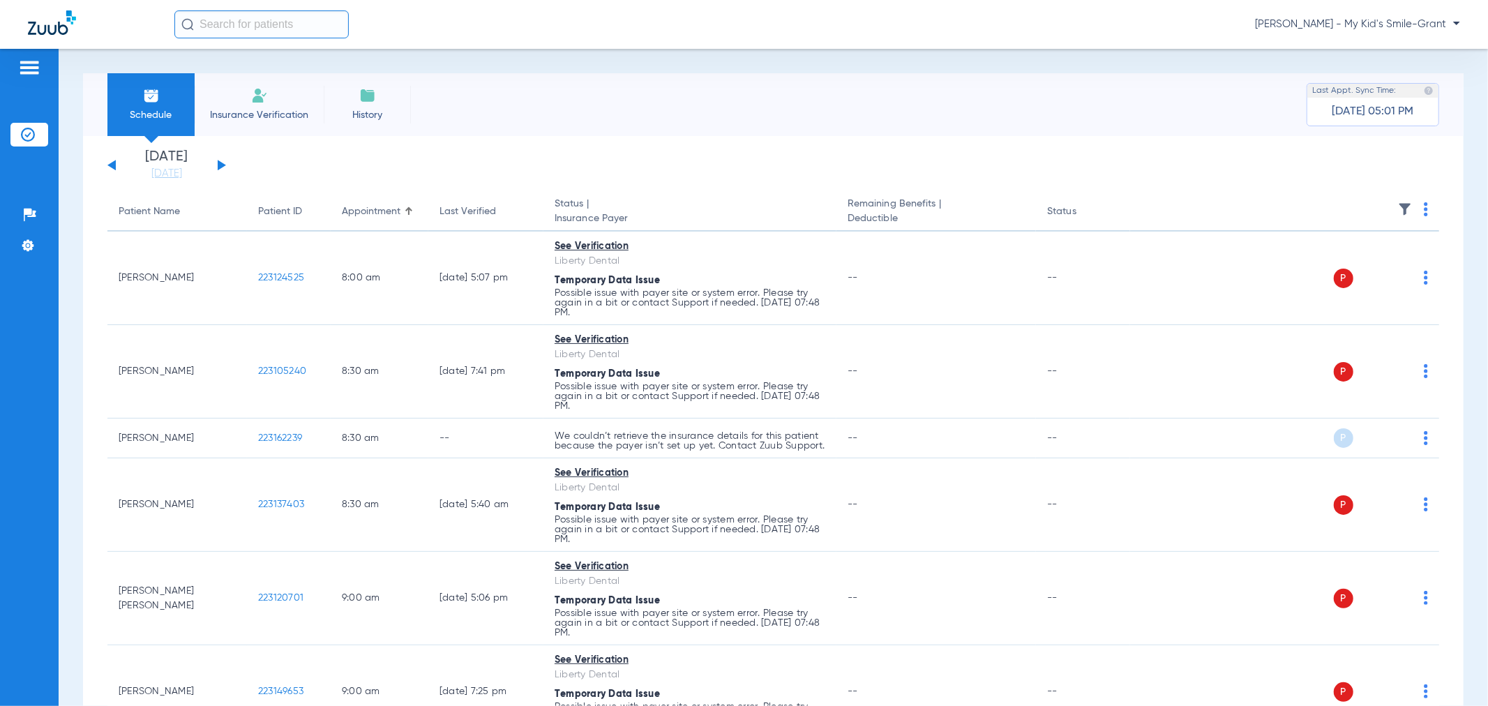
click at [1424, 208] on img at bounding box center [1426, 209] width 4 height 14
click at [1352, 267] on span "Verify All" at bounding box center [1361, 265] width 87 height 10
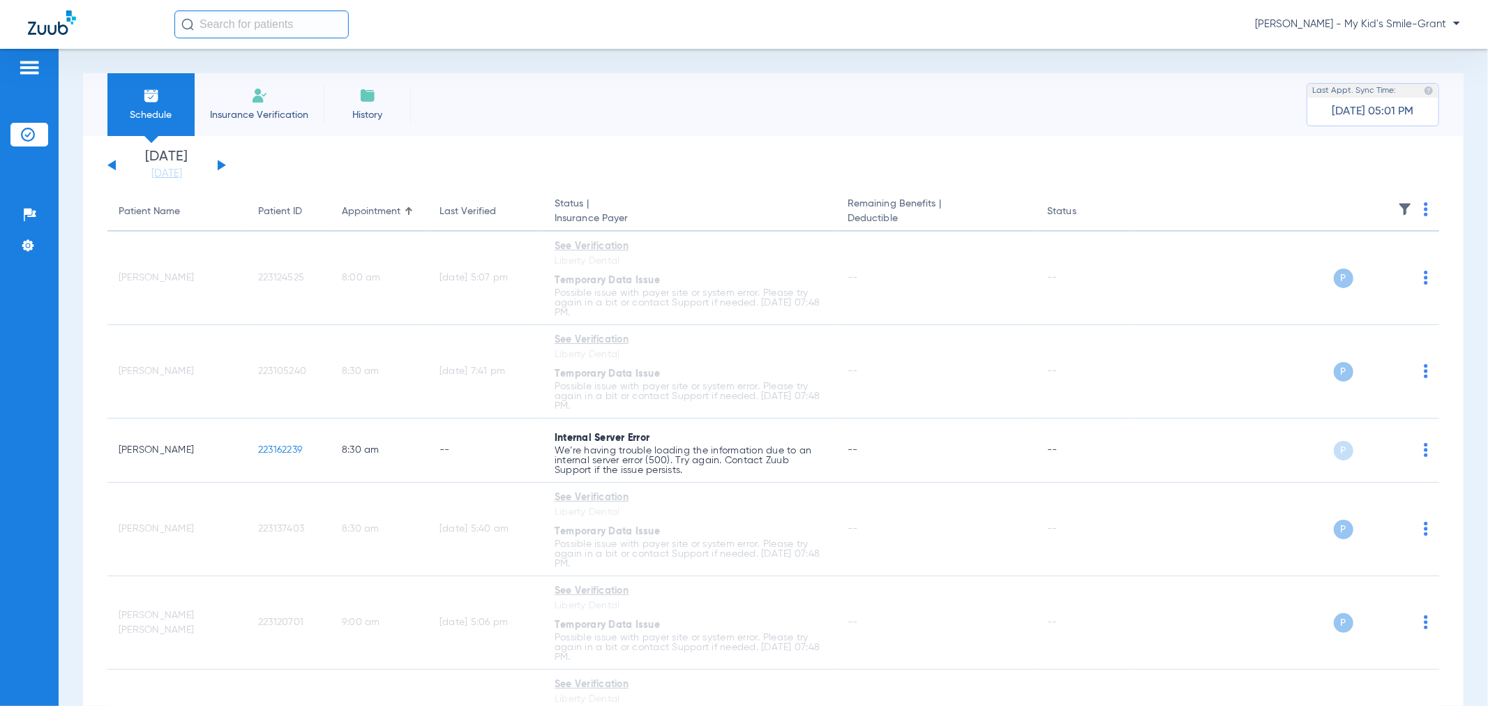
click at [569, 120] on div "Schedule Insurance Verification History Last Appt. Sync Time: [DATE] 05:01 PM" at bounding box center [773, 104] width 1381 height 63
click at [221, 161] on div "[DATE] [DATE] [DATE] [DATE] [DATE] [DATE] [DATE] [DATE] [DATE] [DATE] [DATE] [D…" at bounding box center [166, 165] width 119 height 31
click at [220, 165] on button at bounding box center [222, 165] width 8 height 10
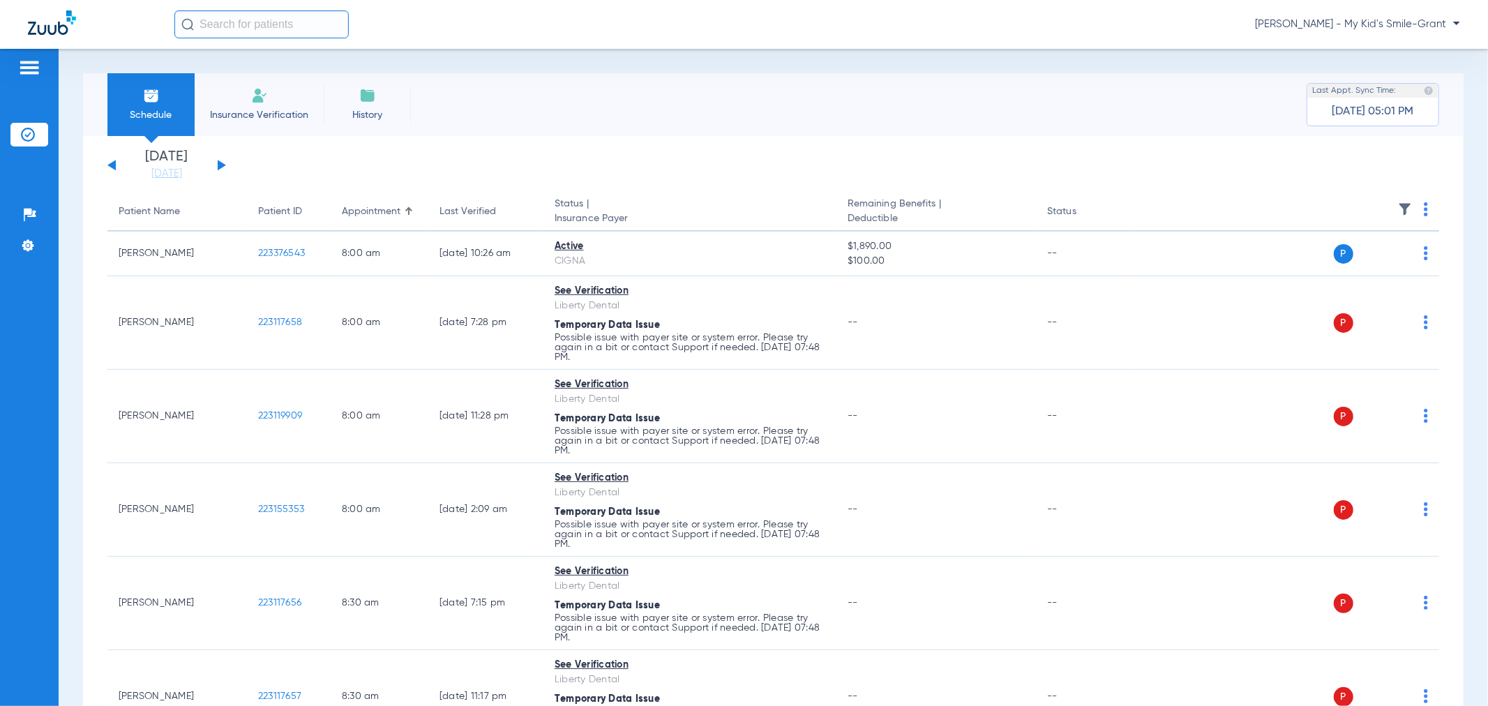
click at [1417, 210] on th at bounding box center [1284, 212] width 309 height 39
click at [1424, 211] on img at bounding box center [1426, 209] width 4 height 14
click at [1361, 268] on span "Verify All" at bounding box center [1361, 265] width 87 height 10
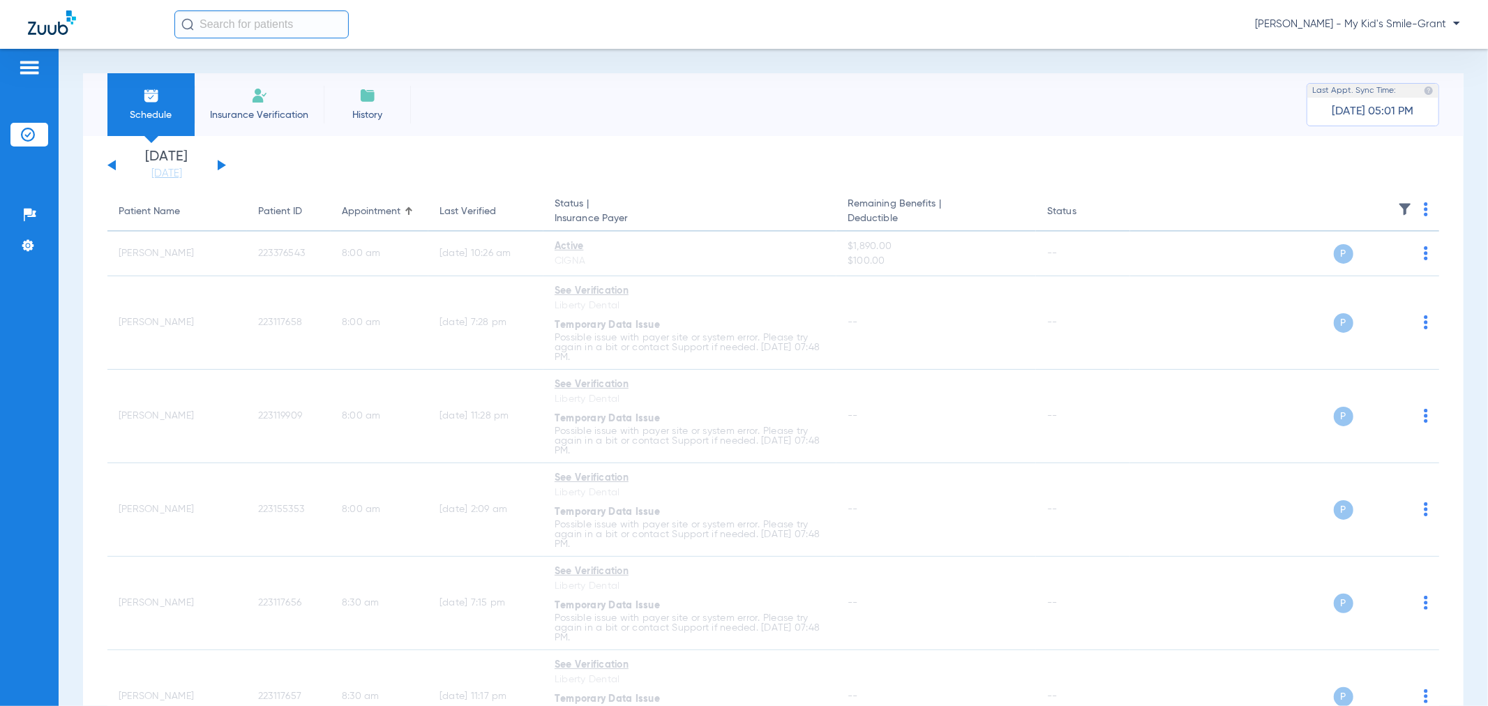
click at [221, 166] on button at bounding box center [222, 165] width 8 height 10
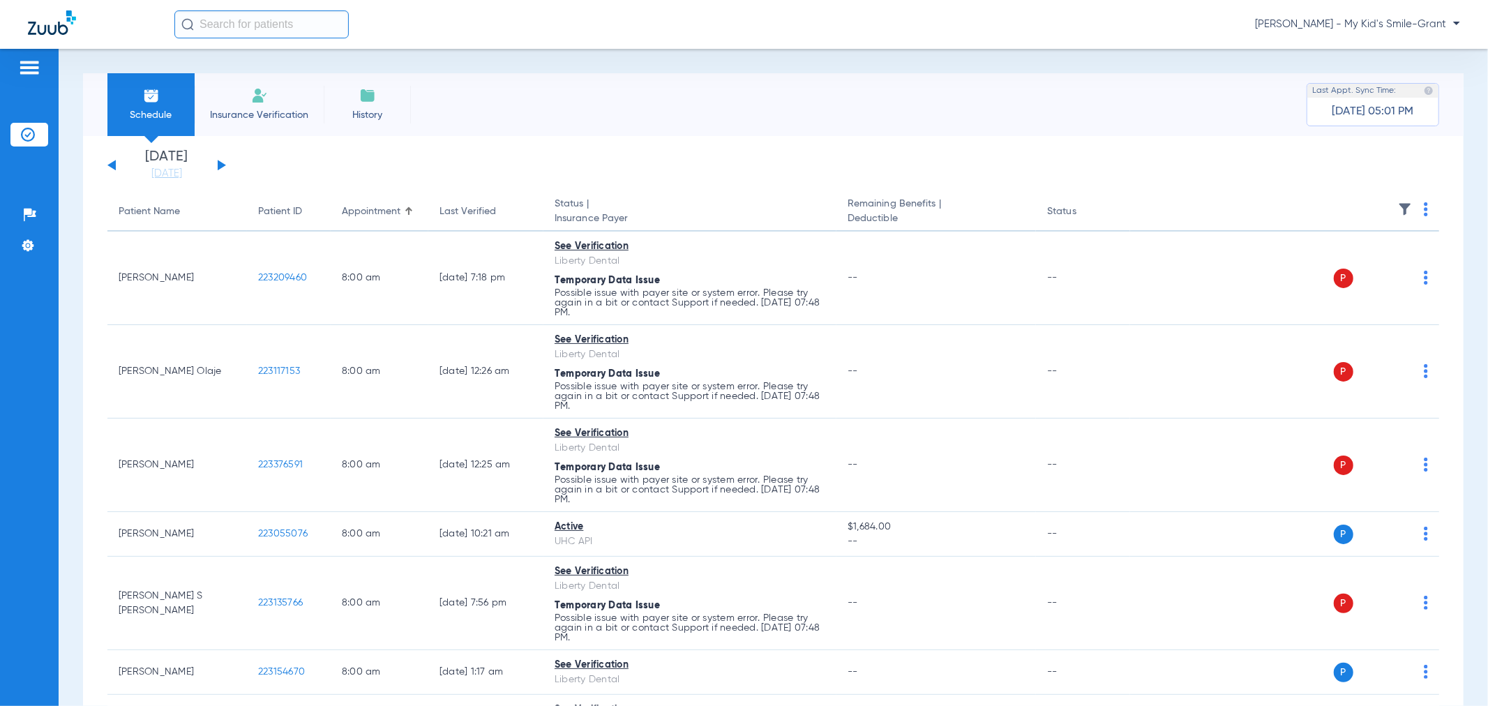
click at [1424, 211] on img at bounding box center [1426, 209] width 4 height 14
click at [1355, 267] on span "Verify All" at bounding box center [1361, 265] width 87 height 10
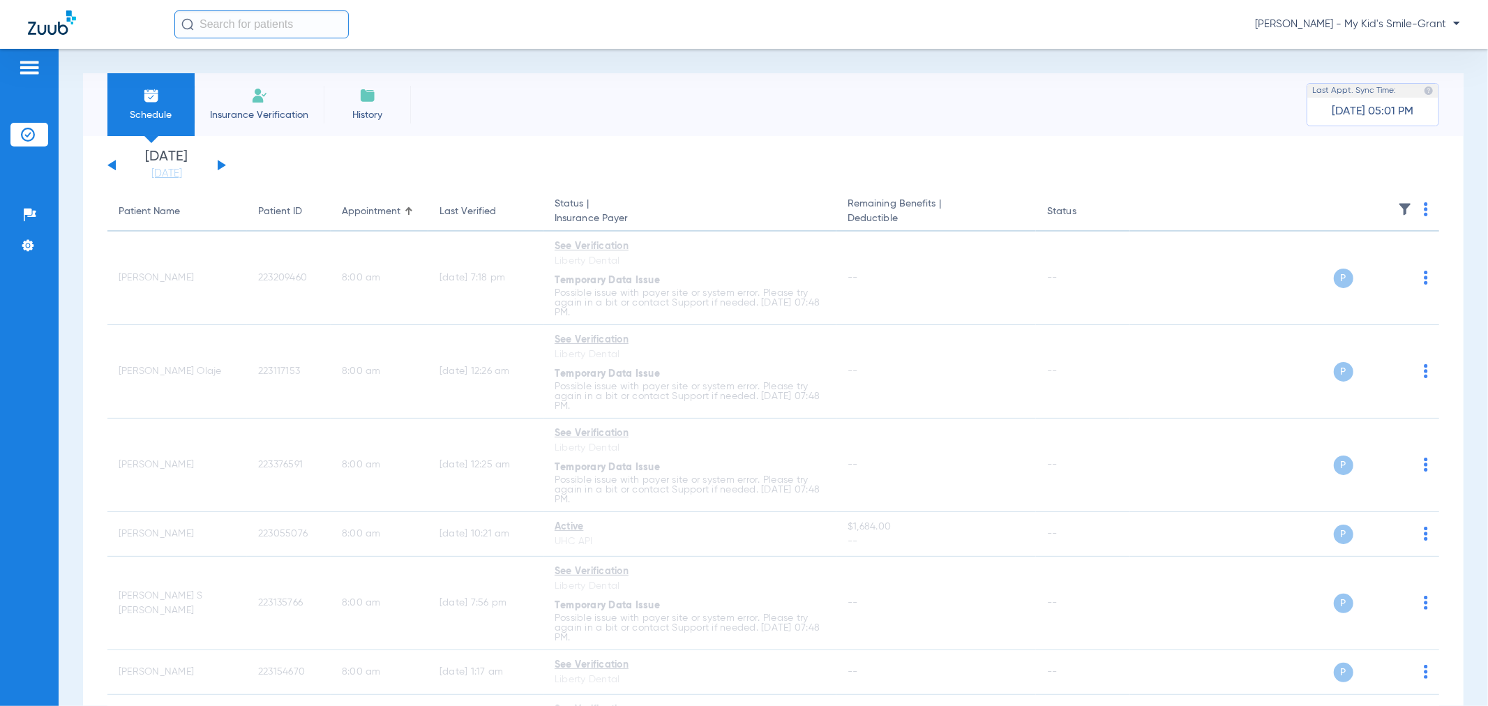
click at [218, 163] on button at bounding box center [222, 165] width 8 height 10
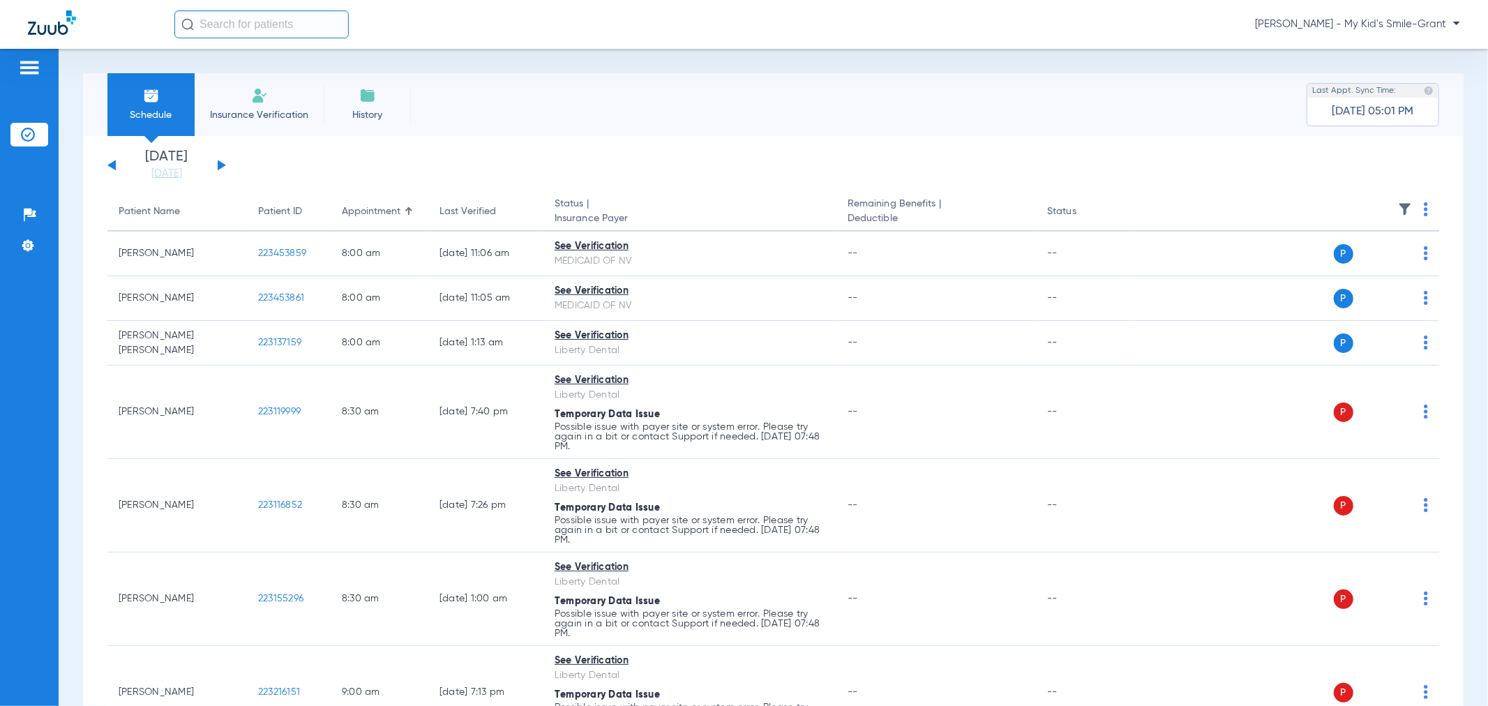
click at [1417, 209] on th at bounding box center [1284, 212] width 309 height 39
click at [1424, 210] on img at bounding box center [1426, 209] width 4 height 14
click at [1379, 259] on button "Verify All" at bounding box center [1362, 264] width 110 height 28
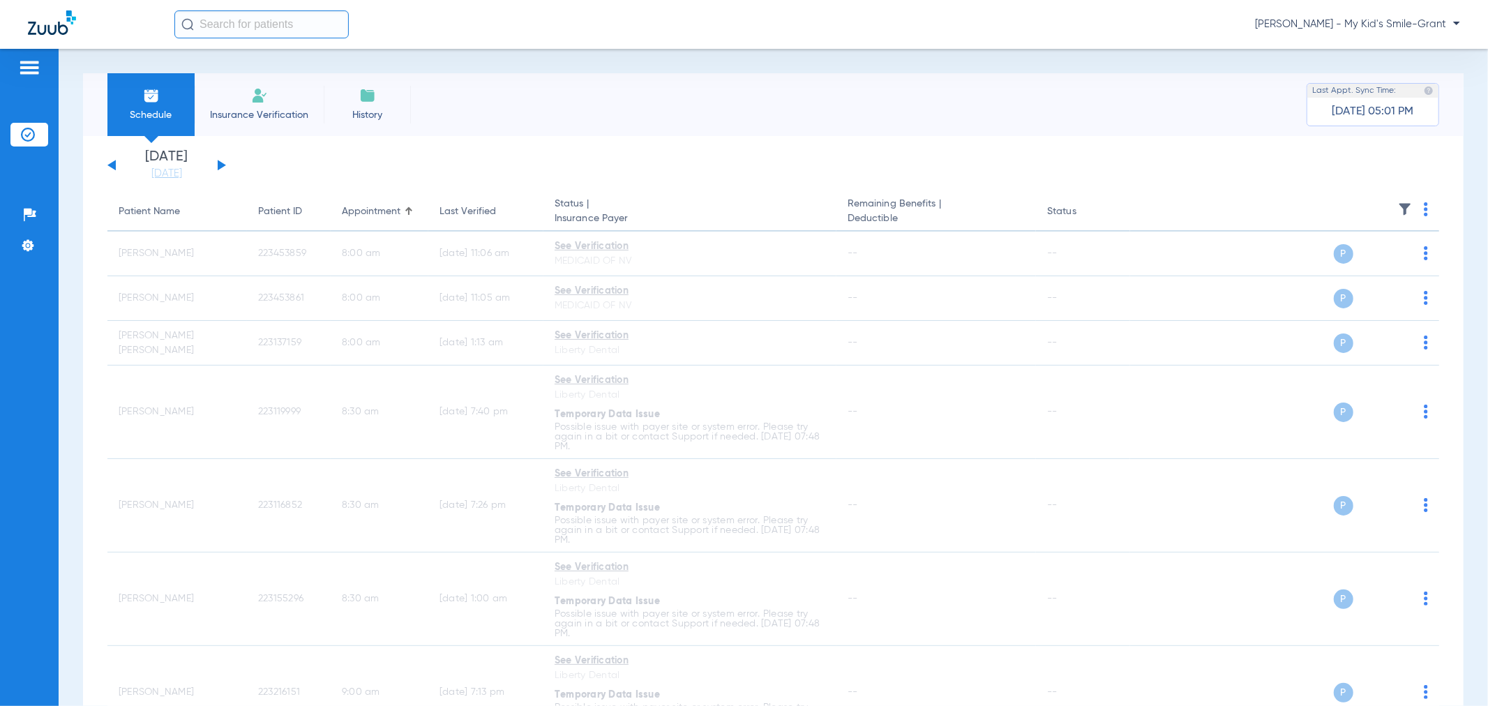
click at [218, 161] on button at bounding box center [222, 165] width 8 height 10
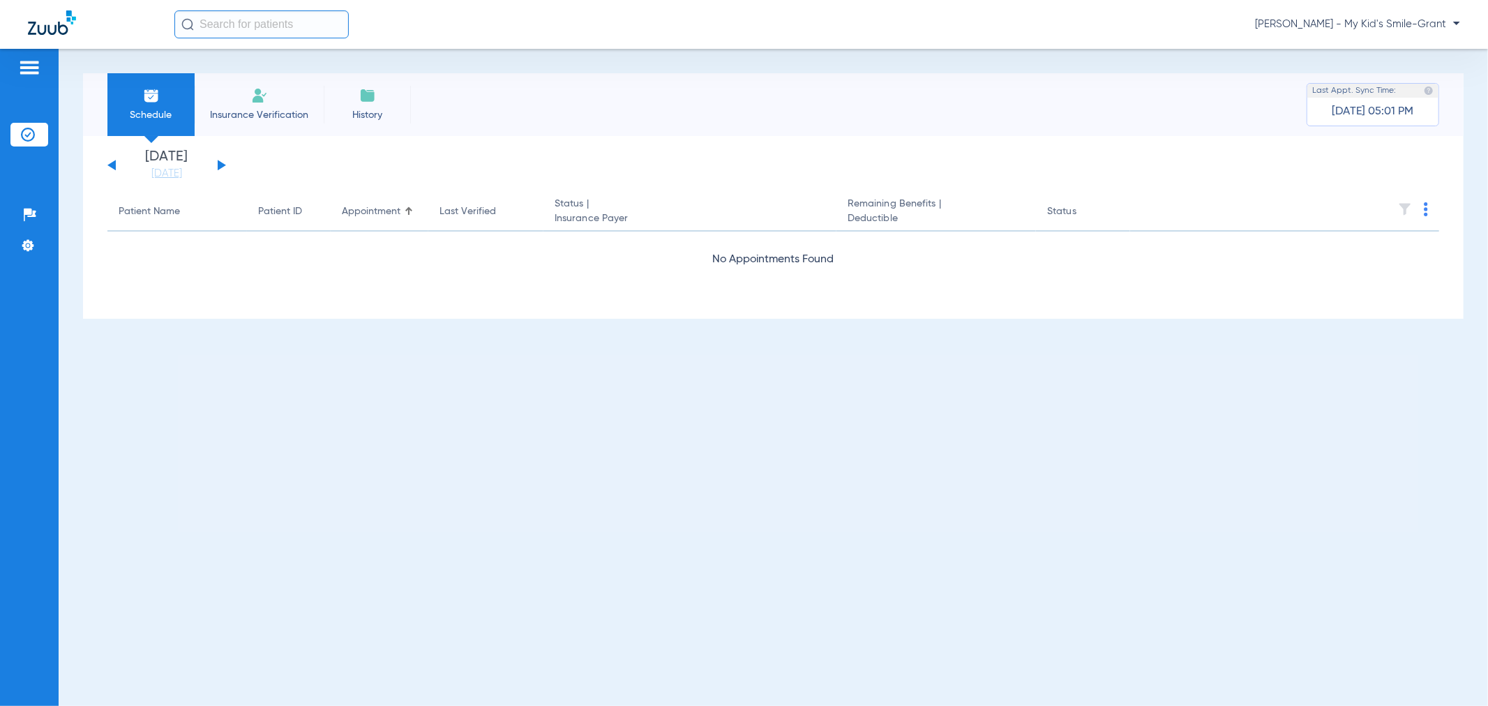
click at [218, 161] on button at bounding box center [222, 165] width 8 height 10
click at [675, 523] on div "Schedule Insurance Verification History Last Appt. Sync Time: 08/08/25 - 05:01 …" at bounding box center [774, 377] width 1430 height 657
click at [1483, 17] on div "[PERSON_NAME] - My Kid's Smile-Grant" at bounding box center [744, 24] width 1488 height 49
click at [1398, 21] on span "[PERSON_NAME] - My Kid's Smile-Grant" at bounding box center [1357, 24] width 205 height 14
click at [1387, 45] on span "Account Selection" at bounding box center [1408, 50] width 78 height 10
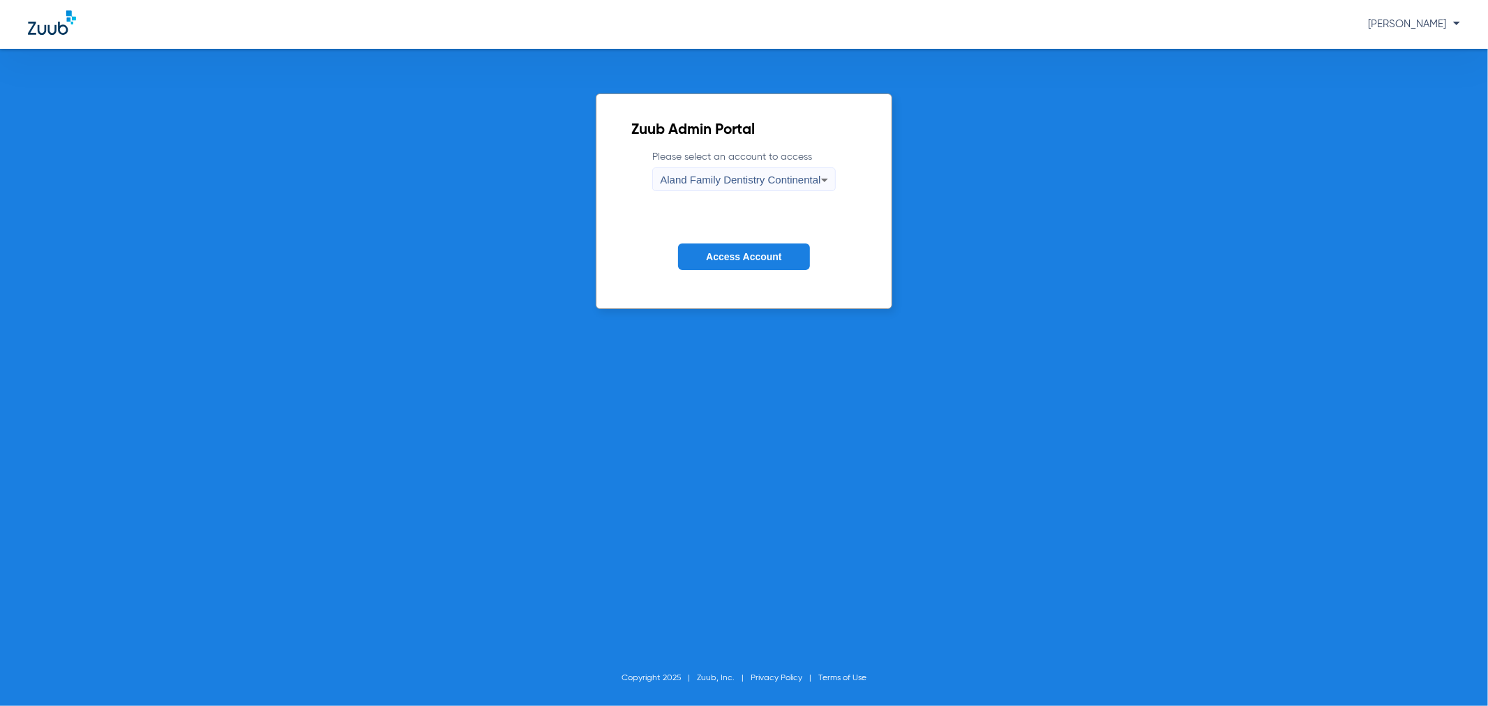
click at [745, 246] on button "Access Account" at bounding box center [743, 257] width 131 height 27
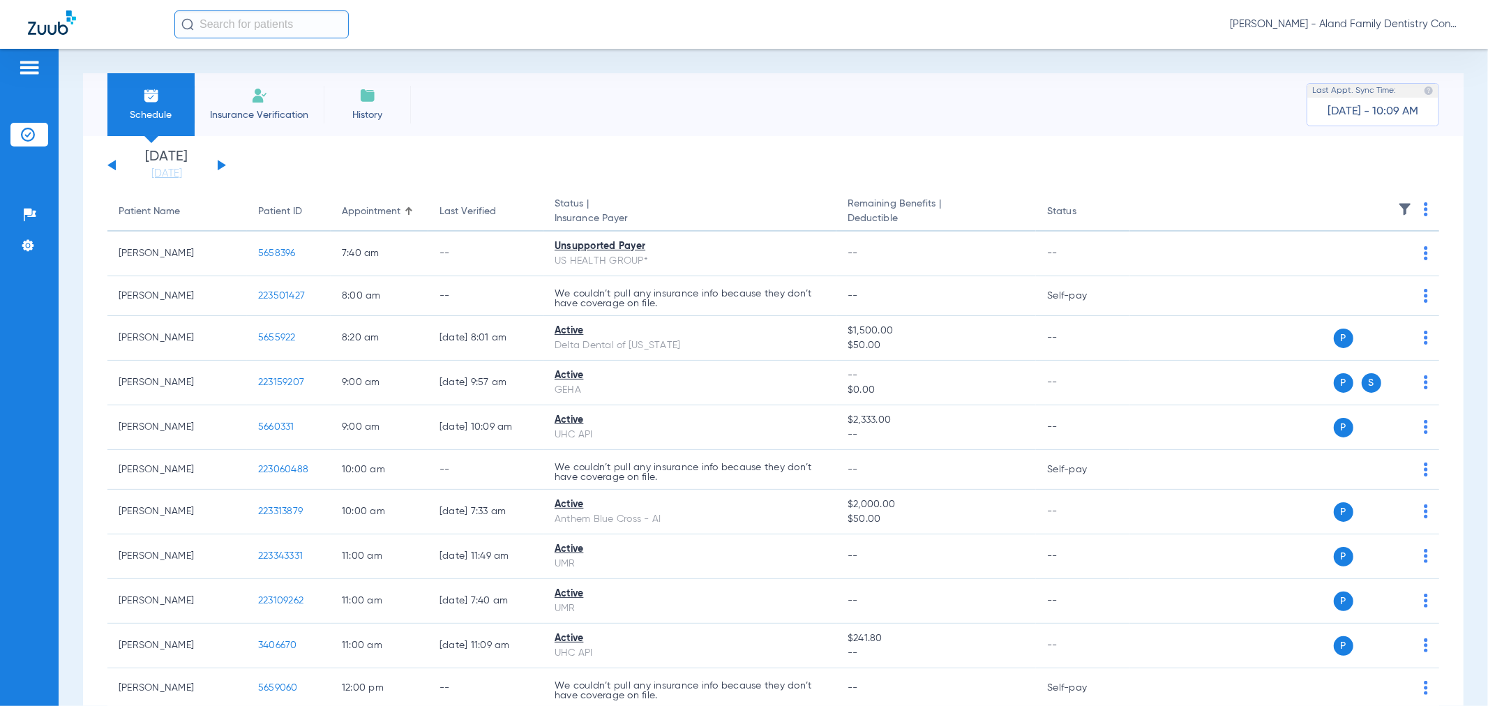
click at [224, 167] on div "[DATE] [DATE] [DATE] [DATE] [DATE] [DATE] [DATE] [DATE] [DATE] [DATE] [DATE] [D…" at bounding box center [166, 165] width 119 height 31
click at [185, 172] on link "[DATE]" at bounding box center [167, 174] width 84 height 14
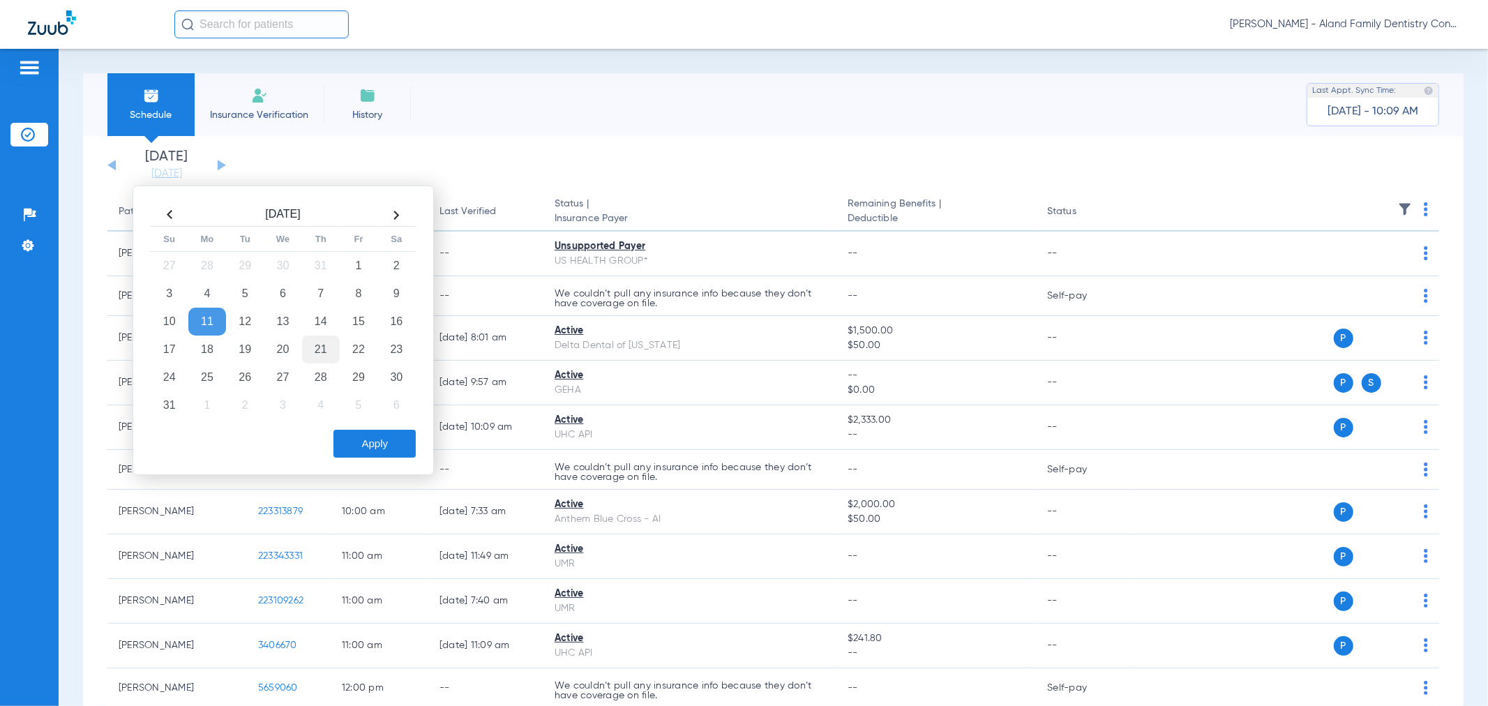
click at [310, 344] on td "21" at bounding box center [321, 350] width 38 height 28
click at [364, 449] on button "Apply" at bounding box center [375, 444] width 82 height 28
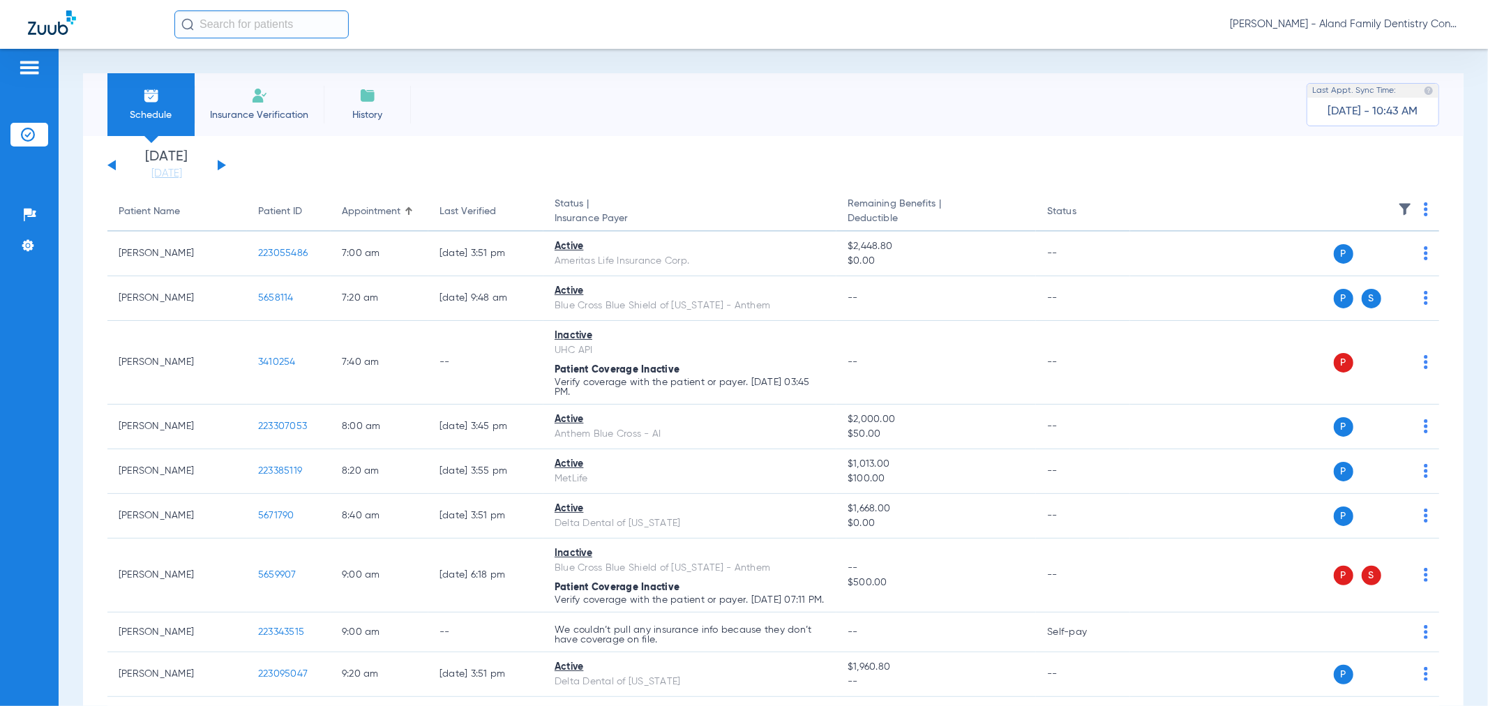
click at [1410, 29] on span "[PERSON_NAME] - Aland Family Dentistry Continental" at bounding box center [1345, 24] width 230 height 14
click at [1396, 50] on span "Account Selection" at bounding box center [1408, 50] width 78 height 10
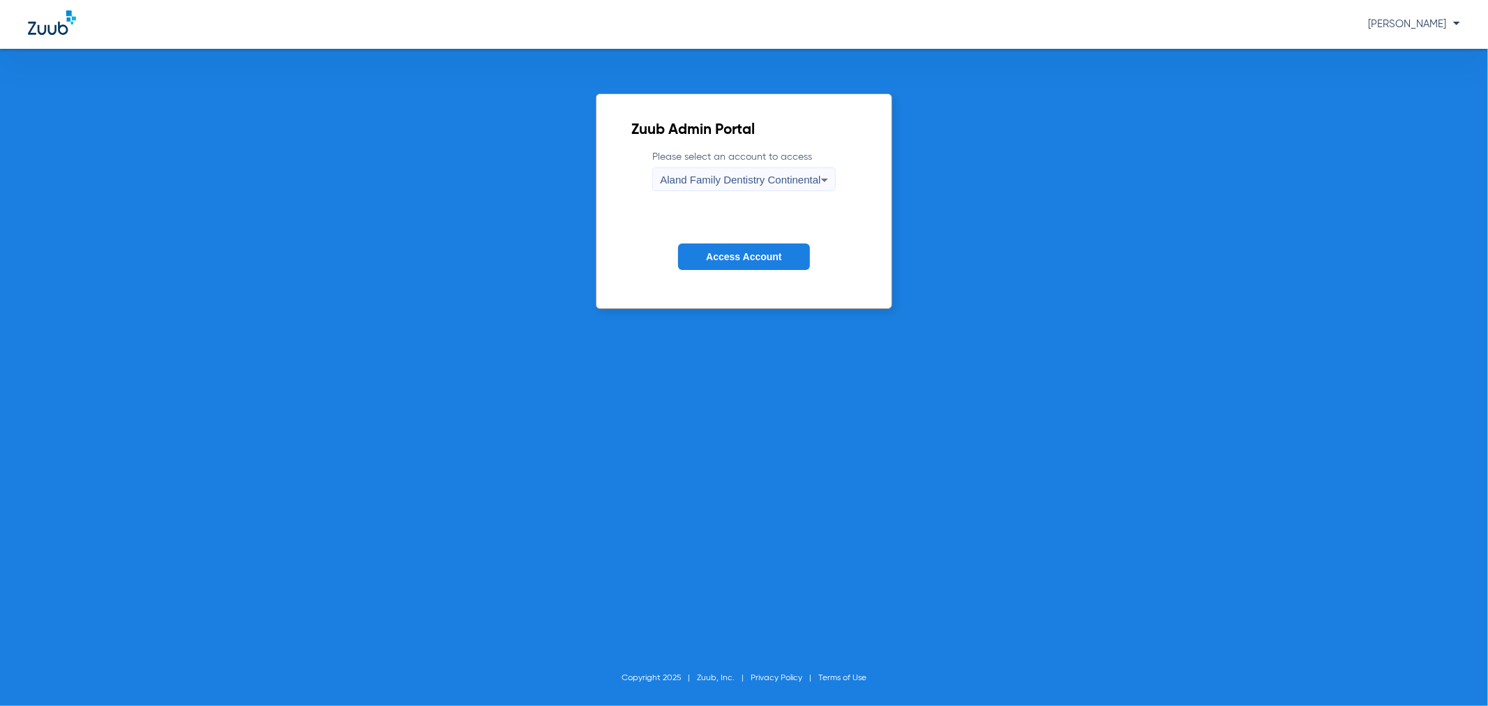
click at [785, 180] on span "Aland Family Dentistry Continental" at bounding box center [740, 180] width 160 height 12
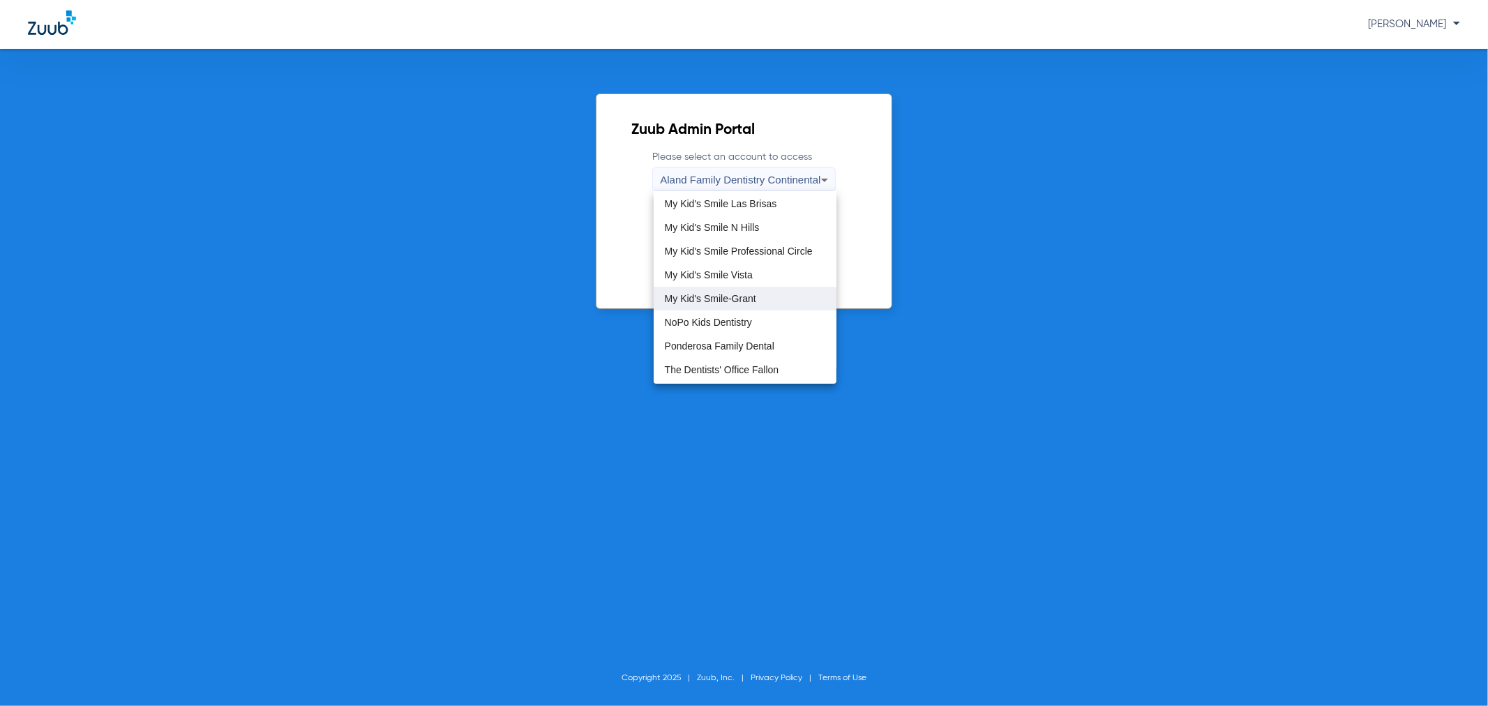
scroll to position [387, 0]
click at [779, 215] on span "My Kid's Smile Professional Circle" at bounding box center [739, 220] width 148 height 10
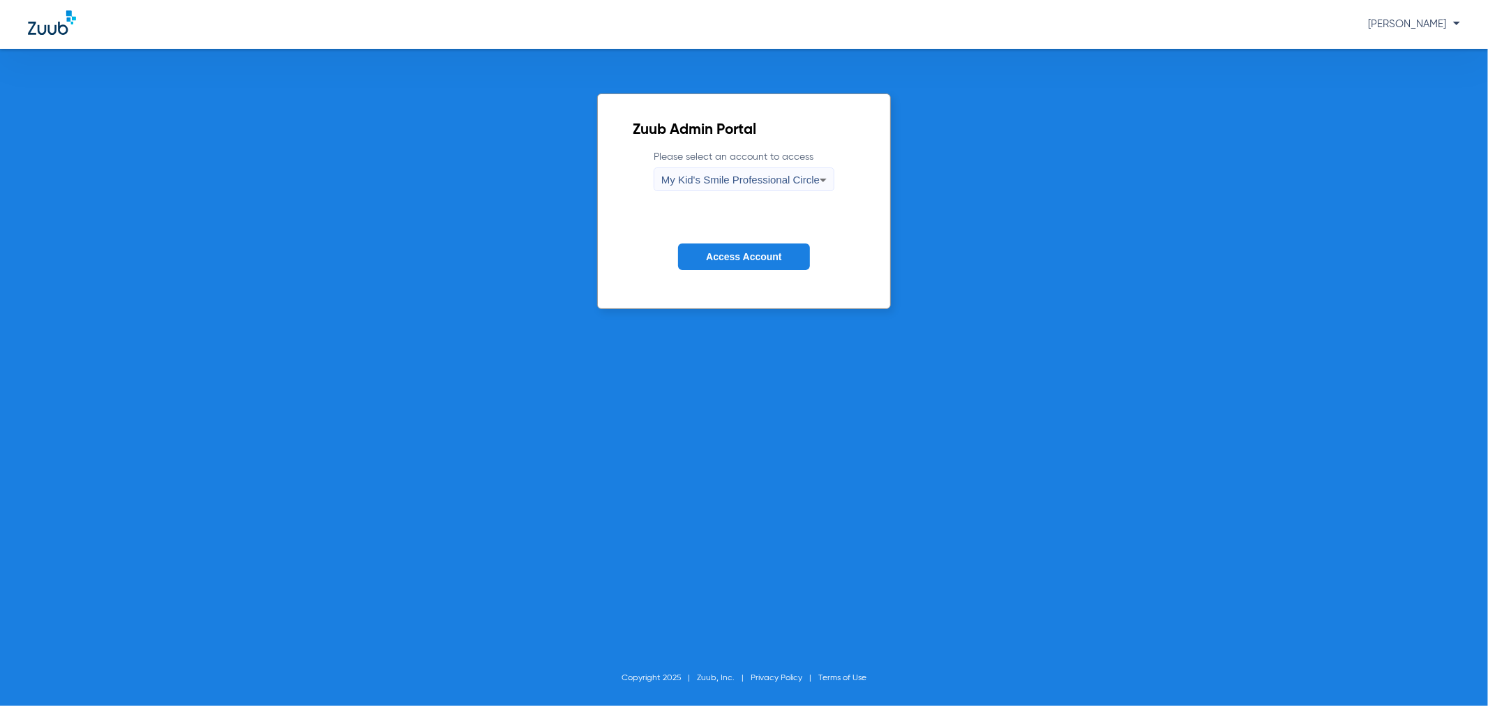
click at [747, 254] on span "Access Account" at bounding box center [743, 256] width 75 height 11
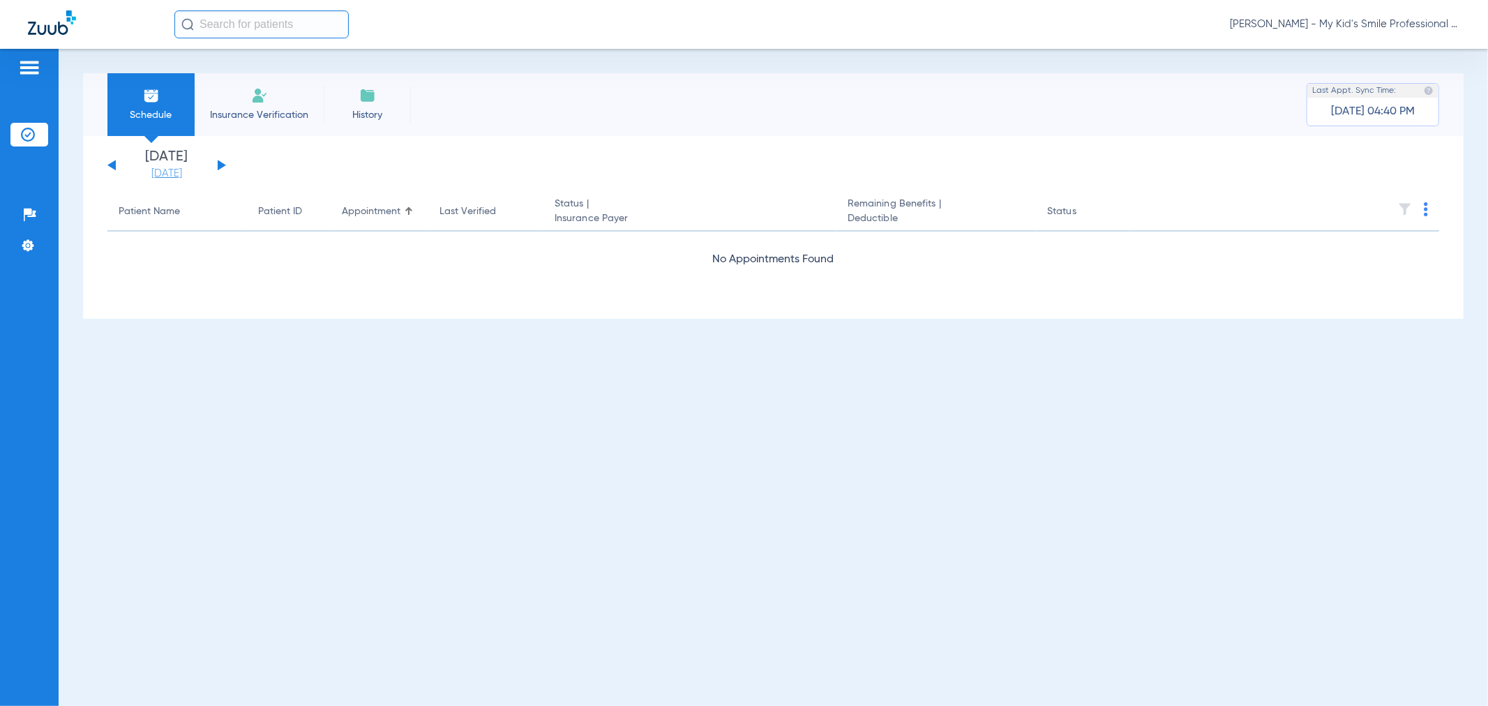
click at [182, 172] on link "[DATE]" at bounding box center [167, 174] width 84 height 14
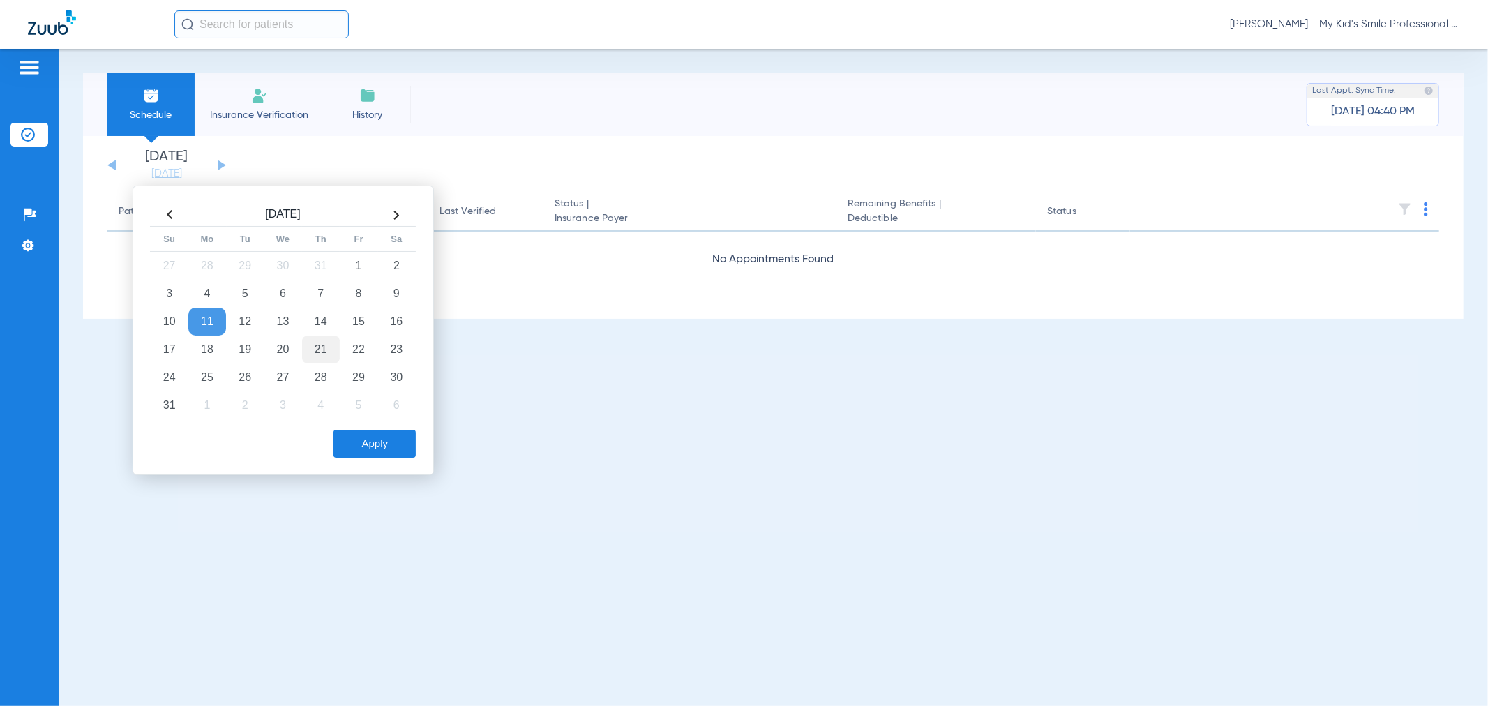
click at [309, 349] on td "21" at bounding box center [321, 350] width 38 height 28
click at [374, 437] on button "Apply" at bounding box center [375, 444] width 82 height 28
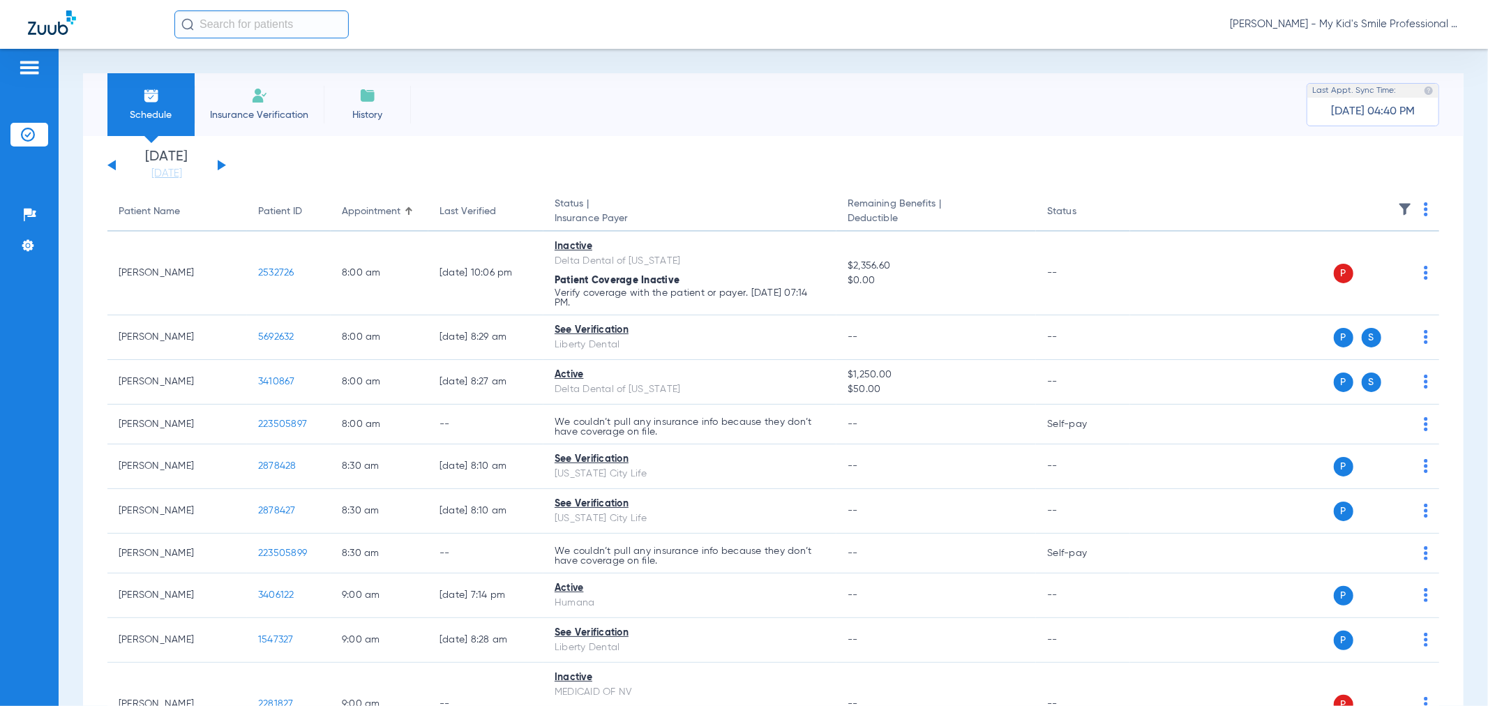
click at [220, 165] on button at bounding box center [222, 165] width 8 height 10
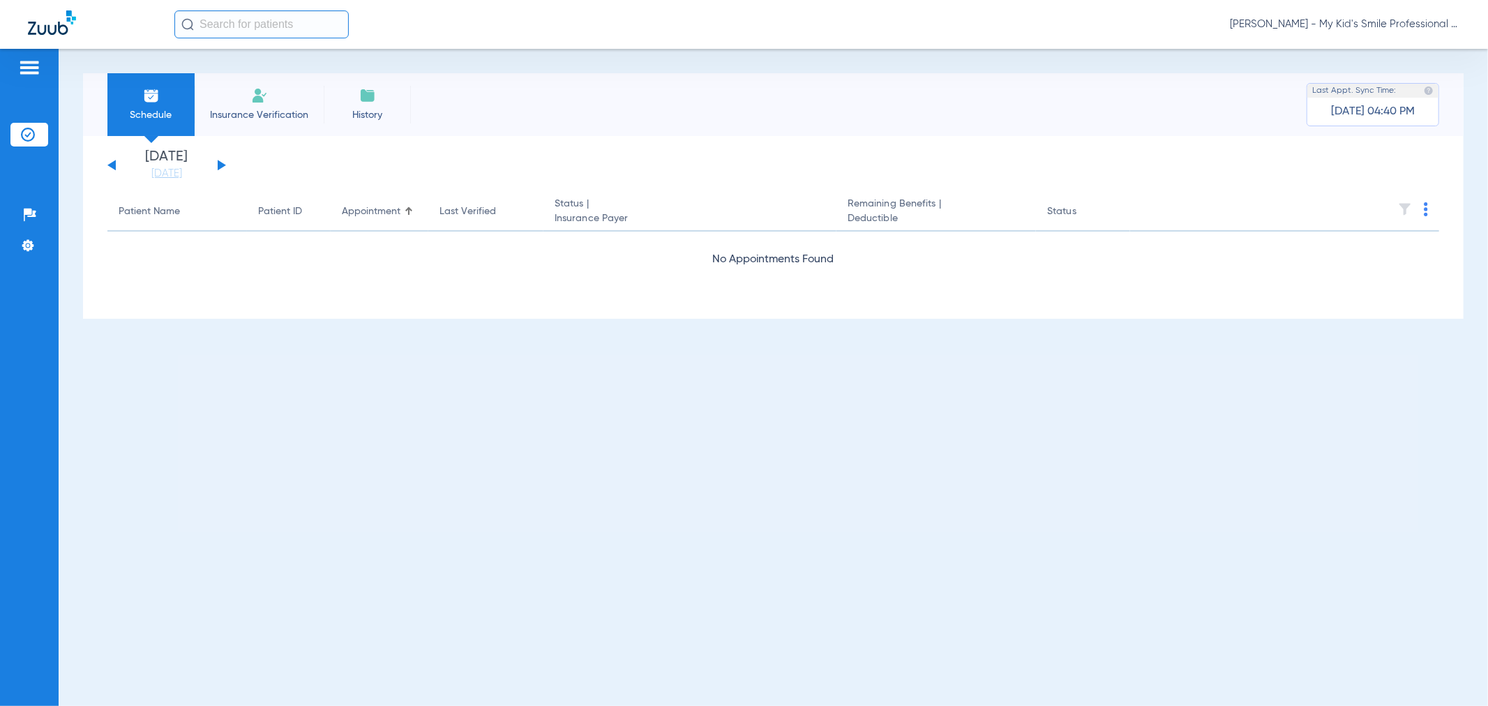
click at [220, 165] on button at bounding box center [222, 165] width 8 height 10
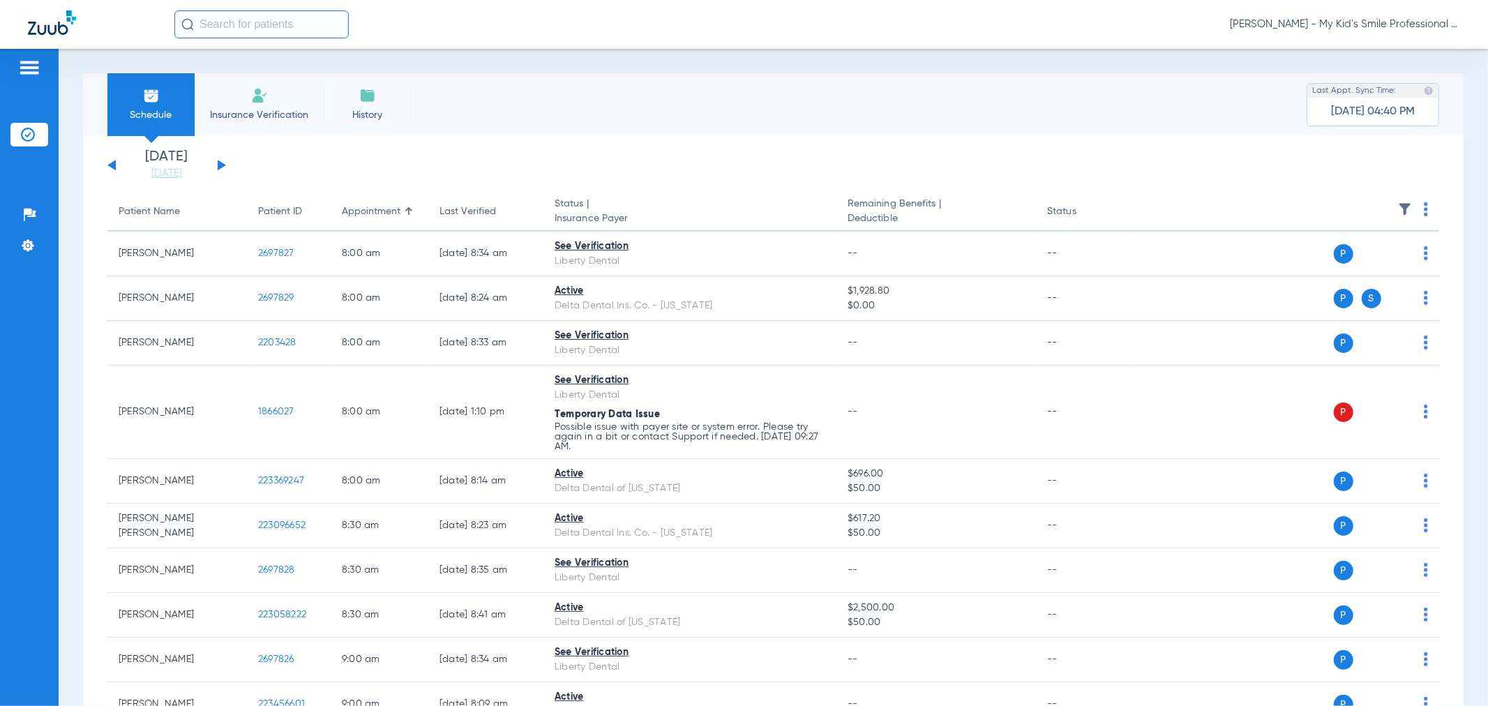
click at [217, 163] on div "[DATE] [DATE] [DATE] [DATE] [DATE] [DATE] [DATE] [DATE] [DATE] [DATE] [DATE] [D…" at bounding box center [166, 165] width 119 height 31
click at [219, 163] on button at bounding box center [222, 165] width 8 height 10
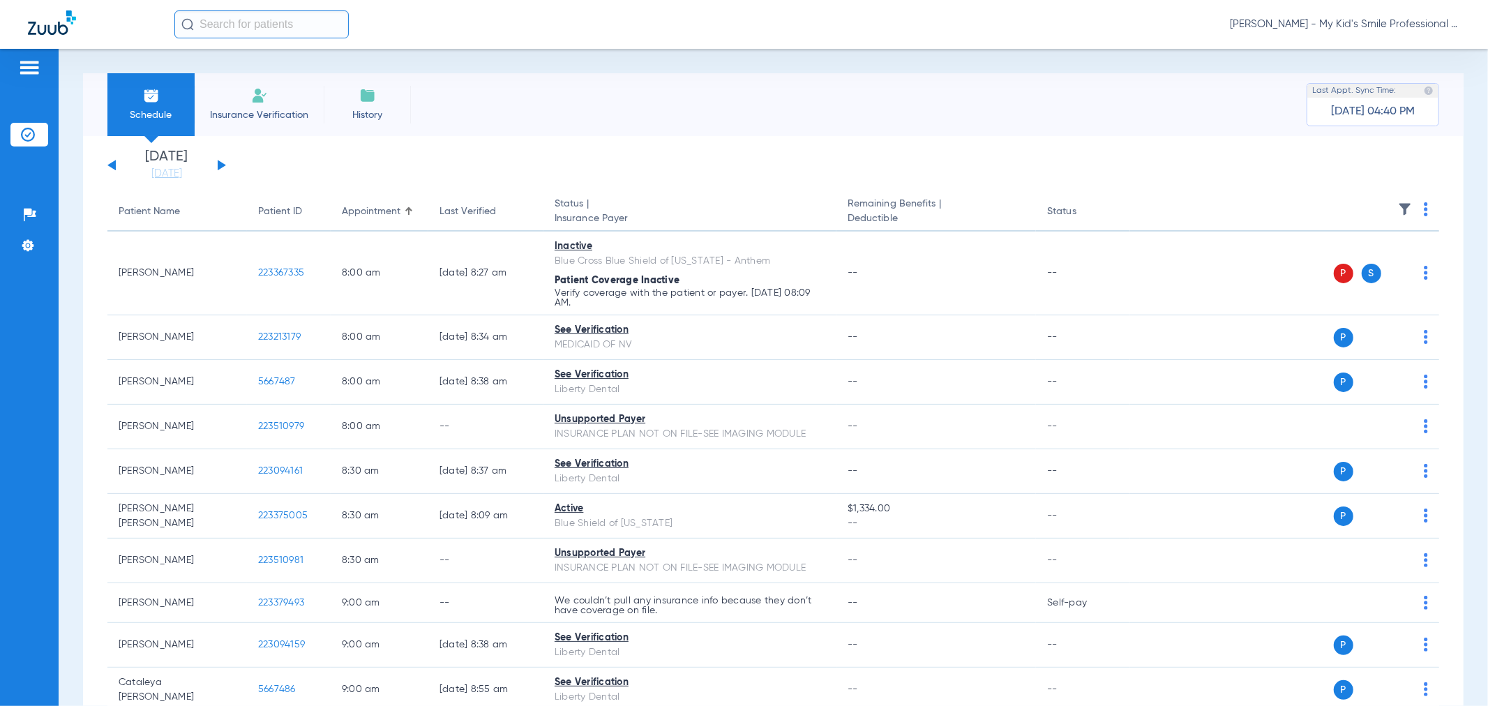
click at [219, 163] on button at bounding box center [222, 165] width 8 height 10
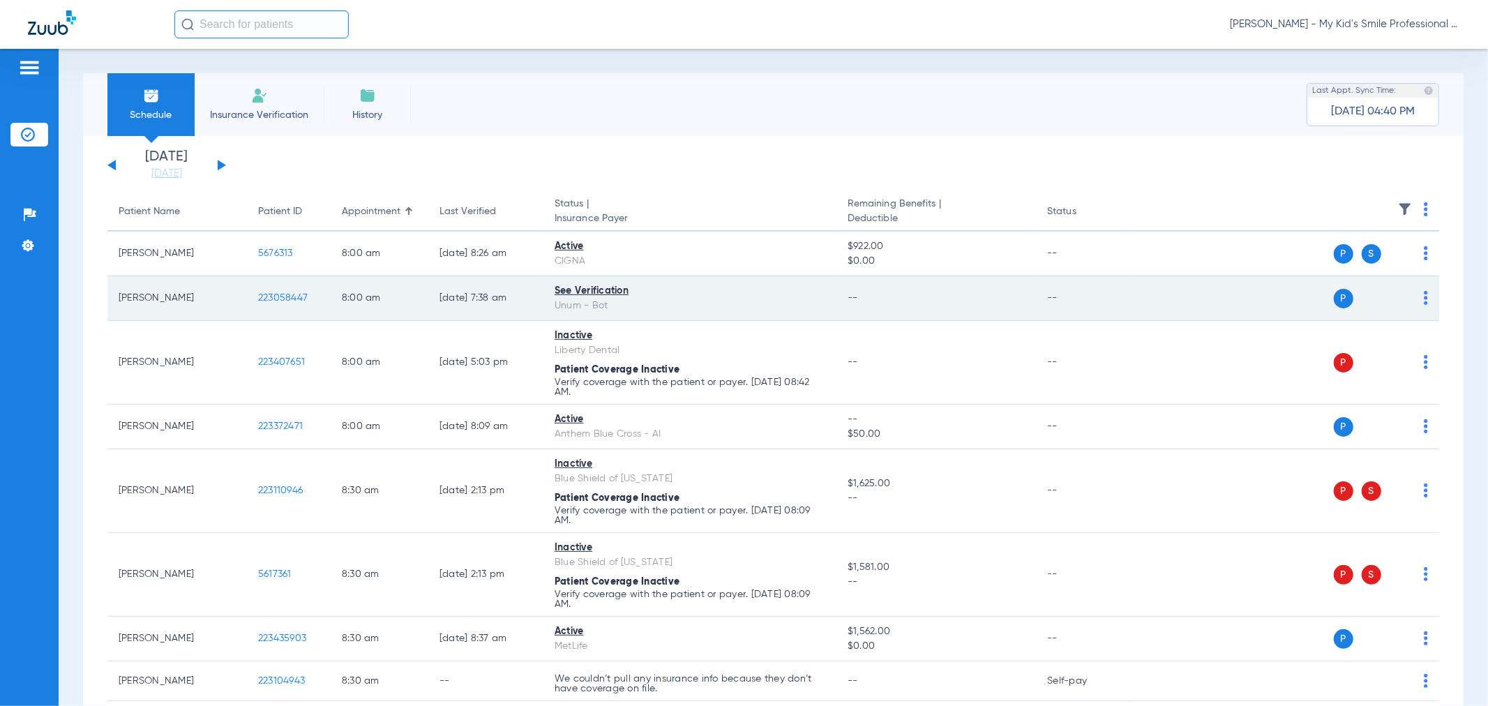
click at [1424, 295] on img at bounding box center [1426, 298] width 4 height 14
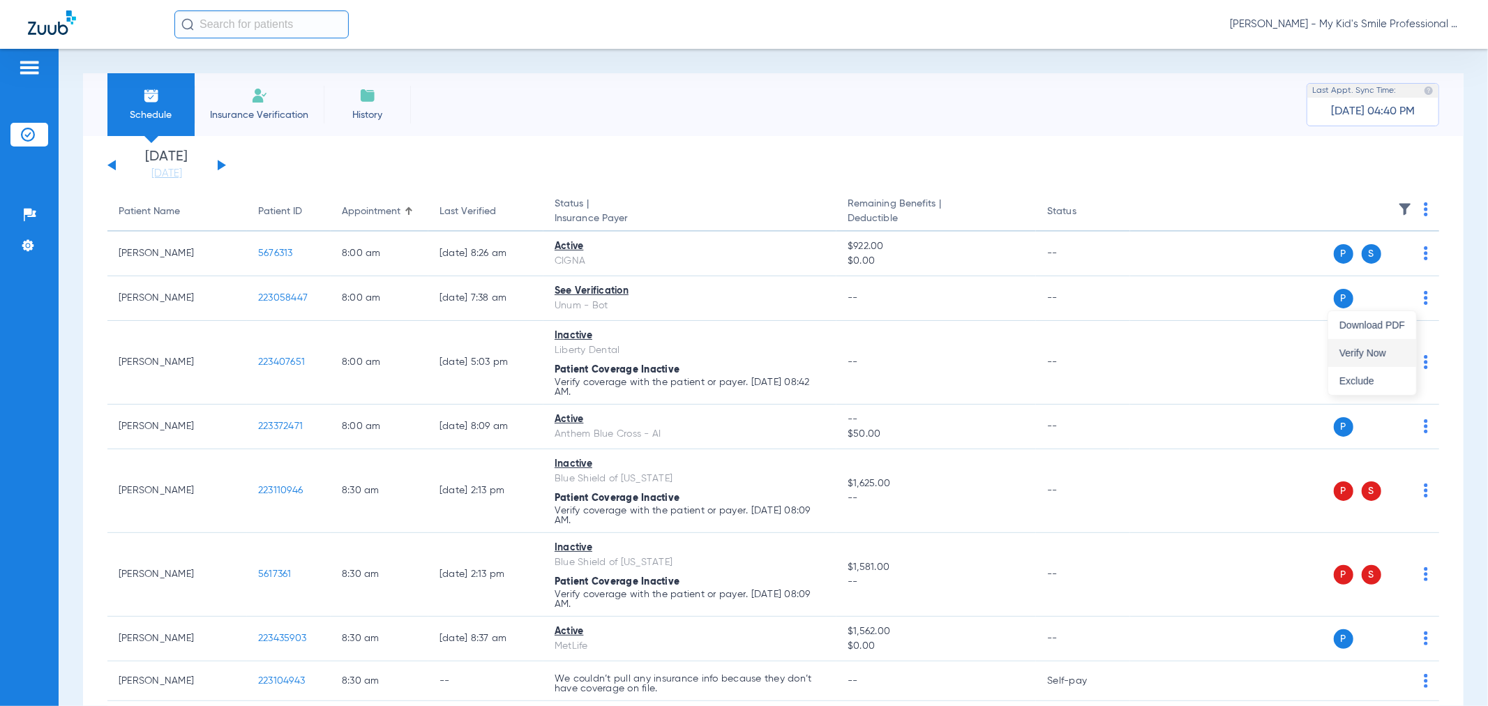
drag, startPoint x: 1384, startPoint y: 317, endPoint x: 1379, endPoint y: 350, distance: 33.8
click at [1379, 350] on div "Download PDF Verify Now Exclude" at bounding box center [1373, 353] width 88 height 84
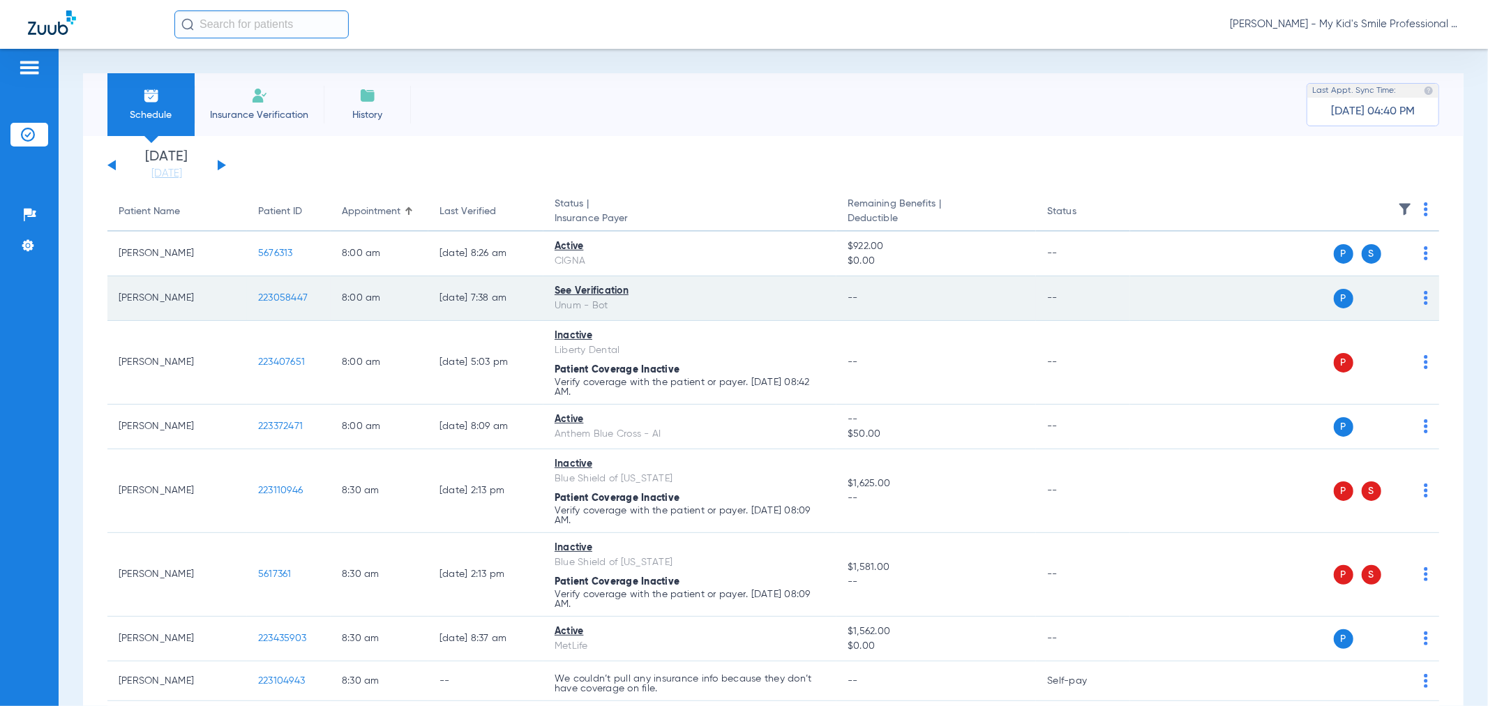
click at [1417, 298] on td "P S" at bounding box center [1284, 298] width 309 height 45
click at [1424, 301] on img at bounding box center [1426, 298] width 4 height 14
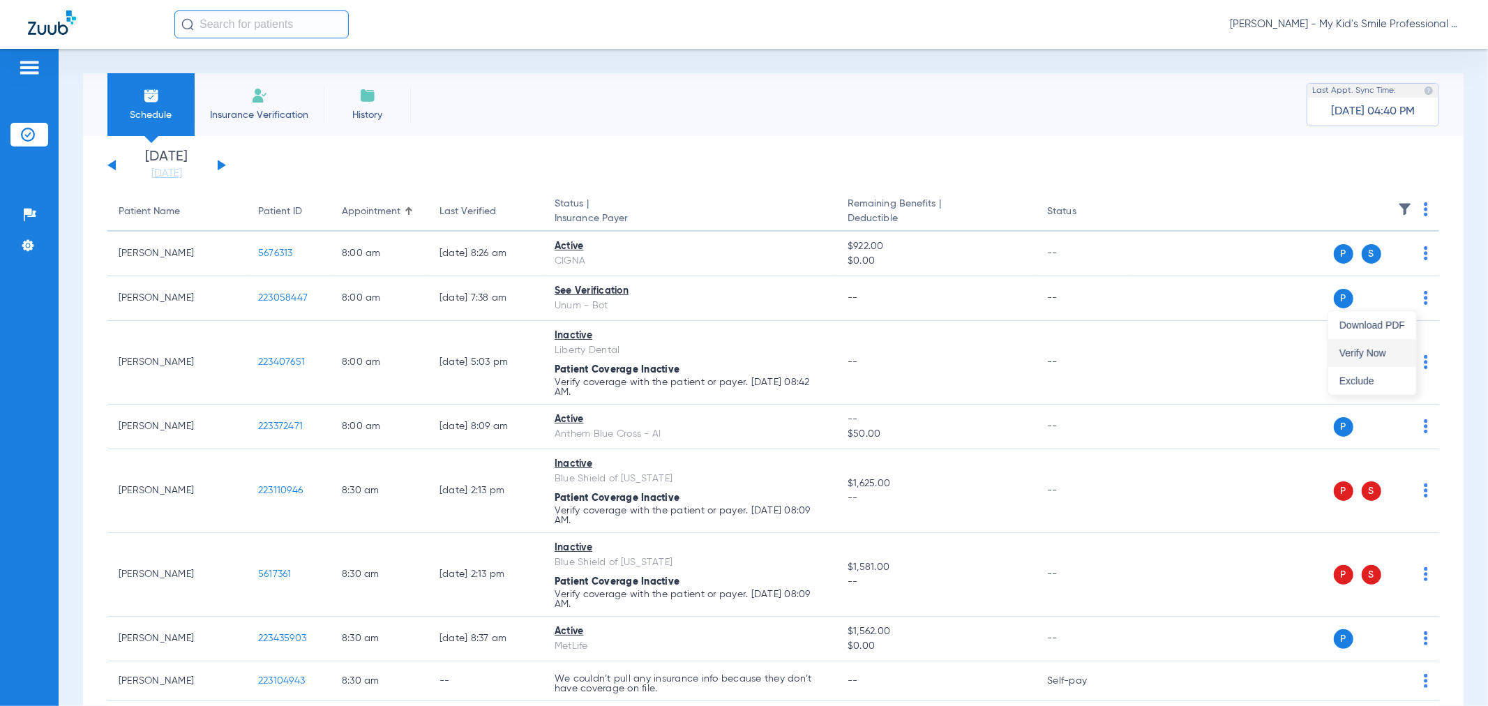
click at [1387, 352] on span "Verify Now" at bounding box center [1373, 353] width 66 height 10
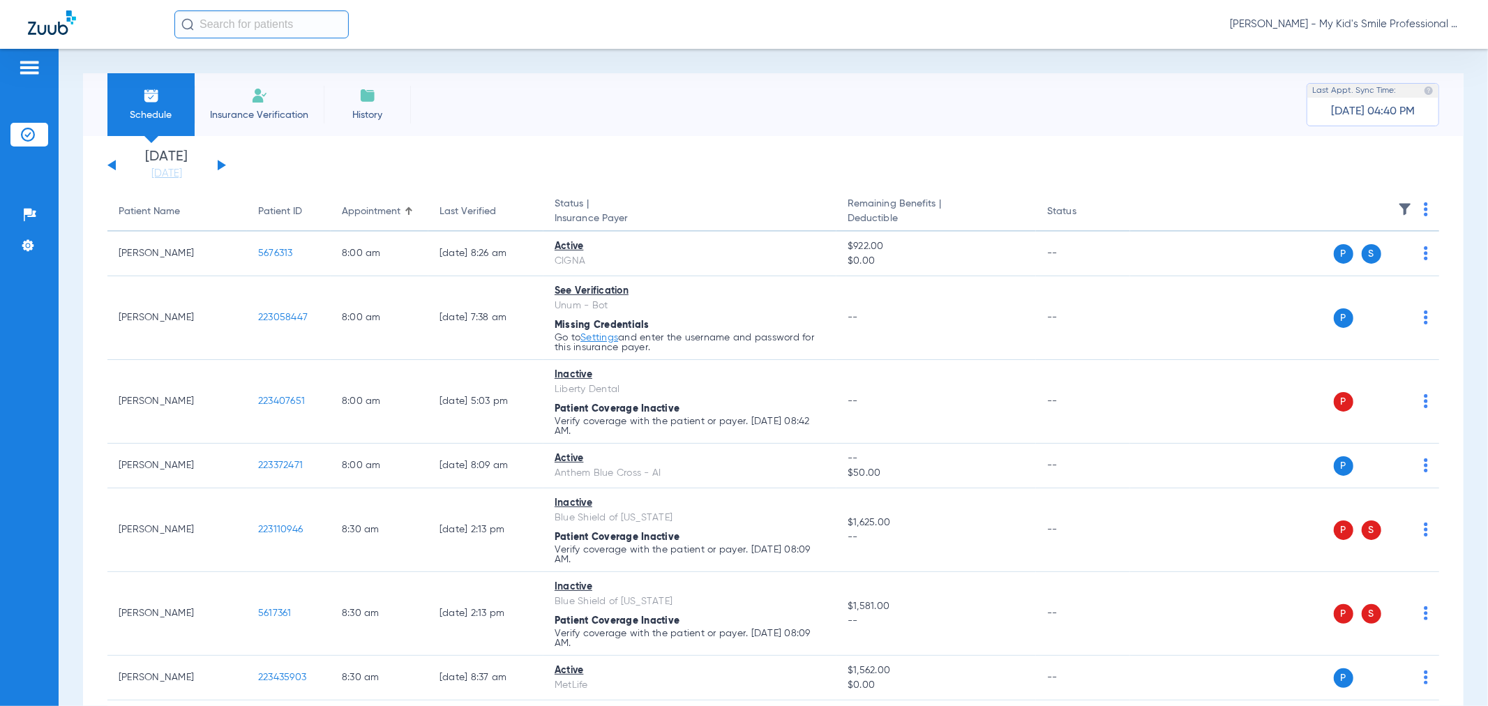
click at [220, 163] on button at bounding box center [222, 165] width 8 height 10
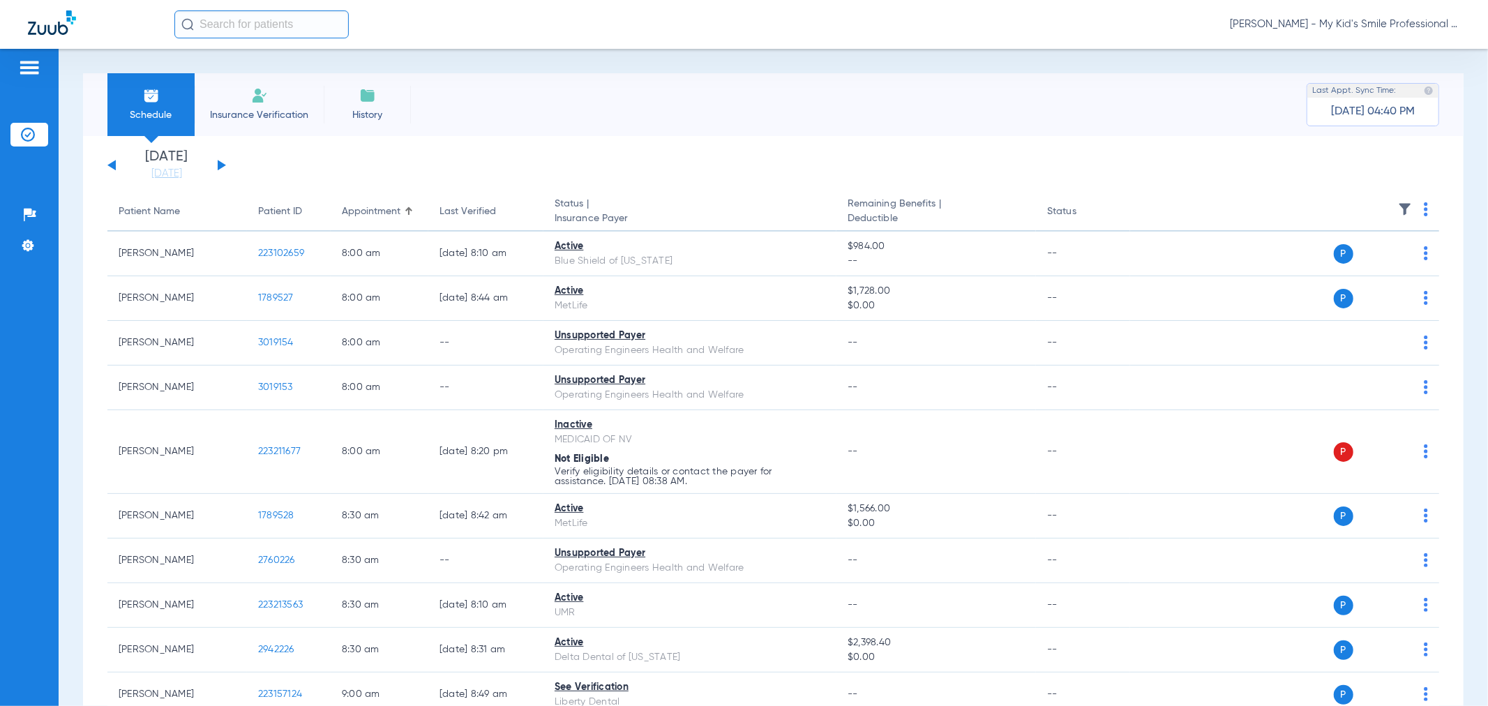
click at [218, 165] on button at bounding box center [222, 165] width 8 height 10
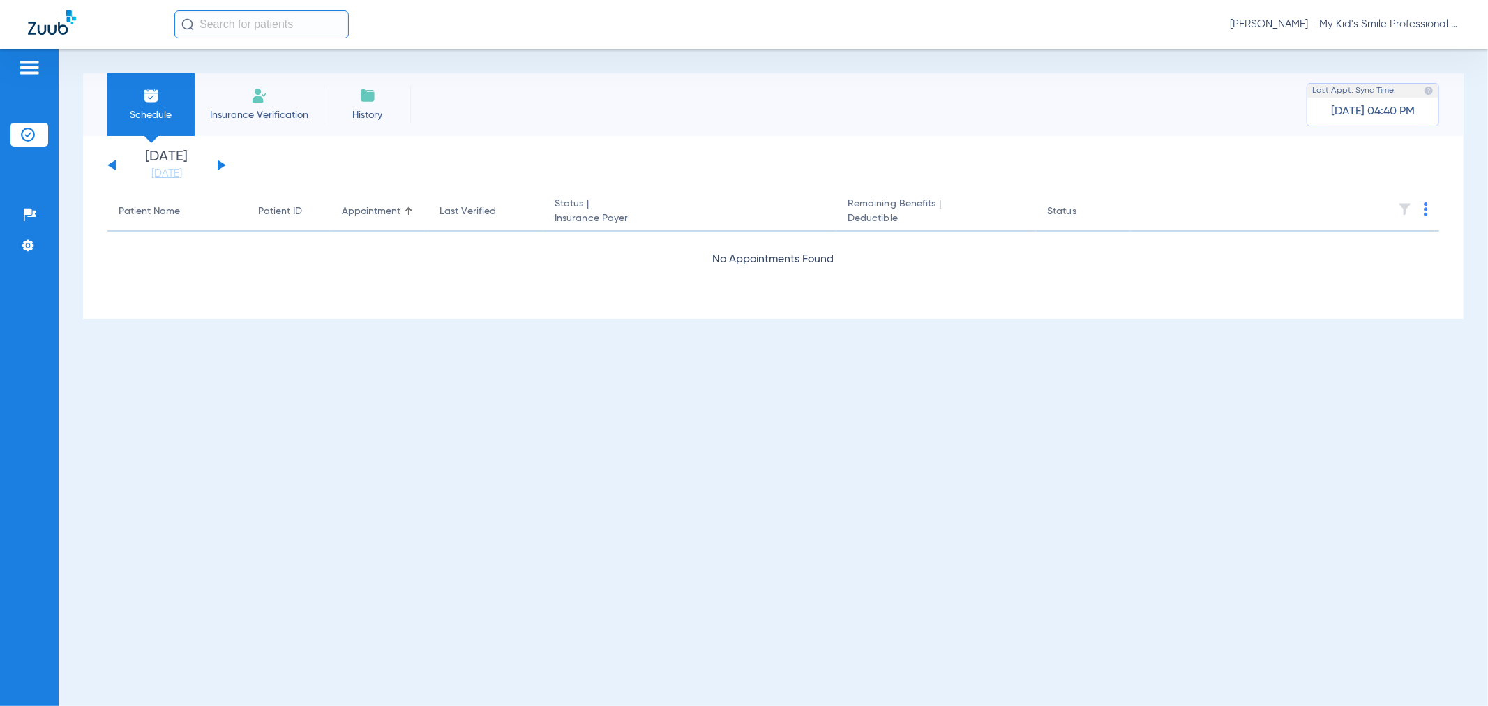
click at [218, 165] on button at bounding box center [222, 165] width 8 height 10
click at [1419, 25] on span "[PERSON_NAME] - My Kid's Smile Professional Circle" at bounding box center [1345, 24] width 230 height 14
click at [1400, 63] on button "Account Selection" at bounding box center [1408, 50] width 100 height 28
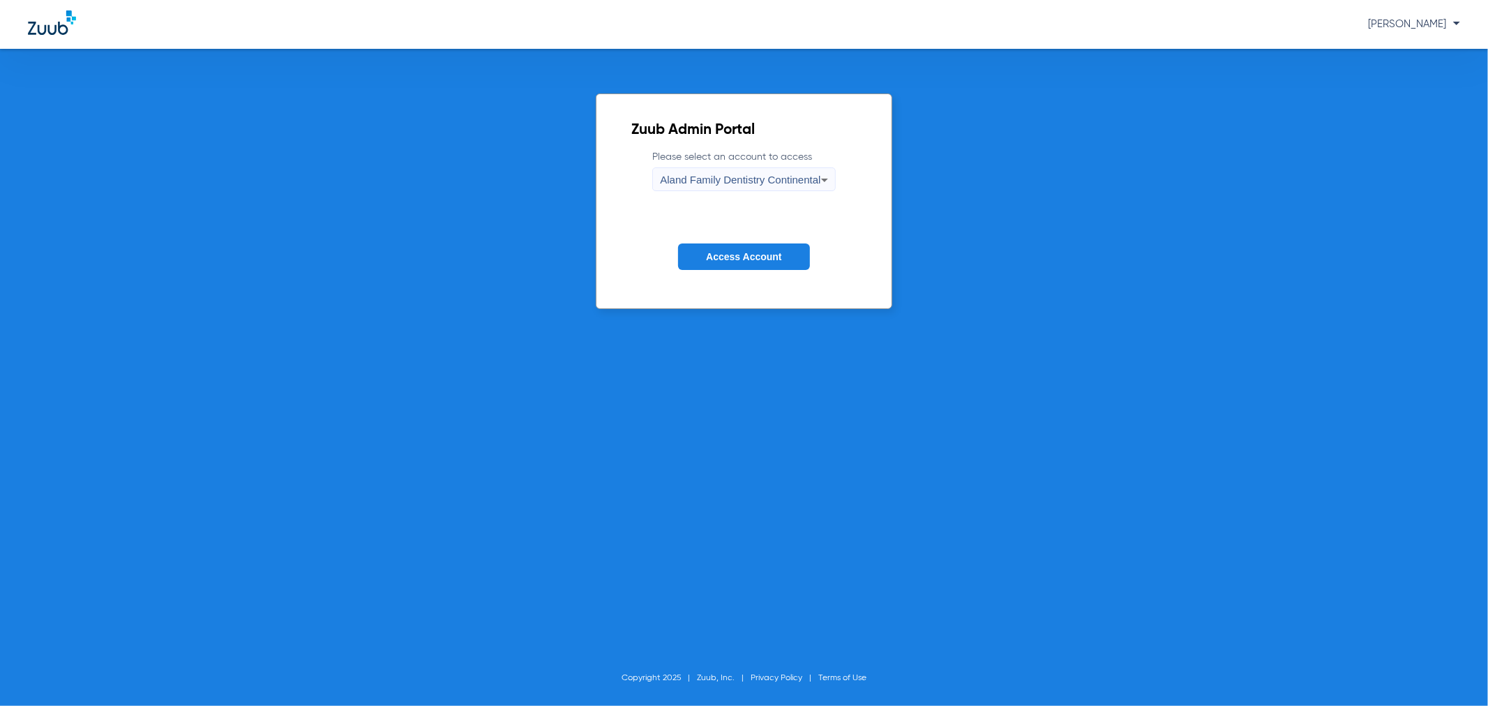
click at [749, 308] on div "Zuub Admin Portal Please select an account to access Aland Family Dentistry Con…" at bounding box center [744, 201] width 296 height 216
click at [743, 250] on button "Access Account" at bounding box center [743, 257] width 131 height 27
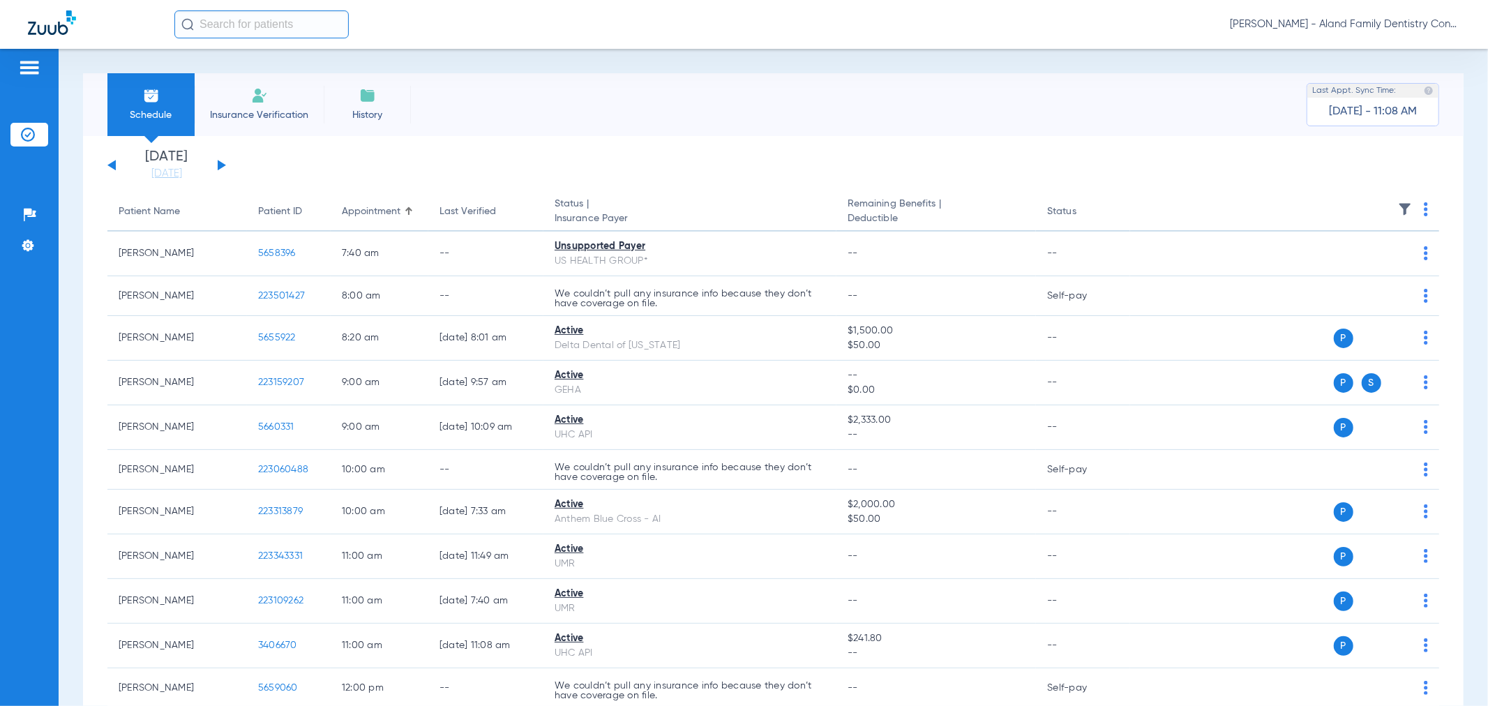
click at [165, 178] on link "[DATE]" at bounding box center [167, 174] width 84 height 14
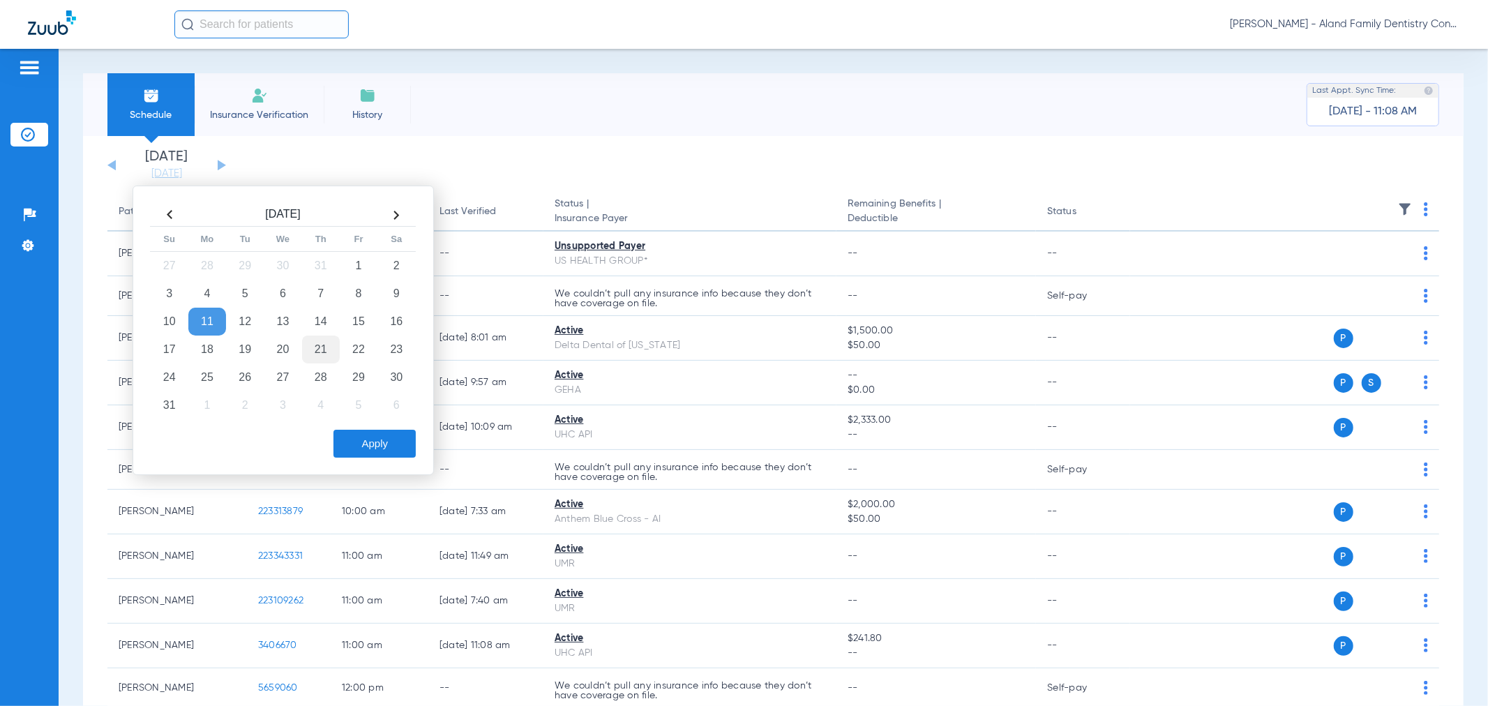
click at [310, 349] on td "21" at bounding box center [321, 350] width 38 height 28
click at [406, 435] on button "Apply" at bounding box center [375, 444] width 82 height 28
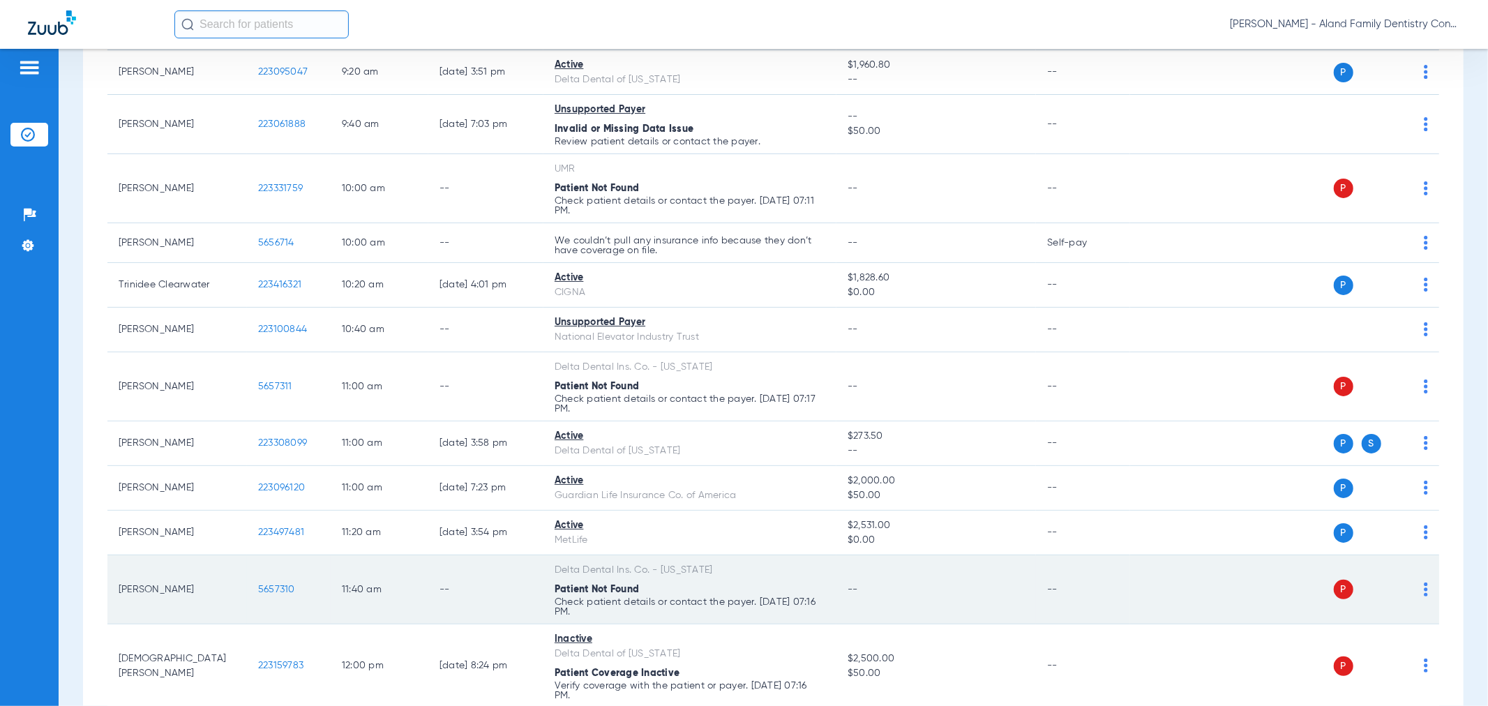
scroll to position [591, 0]
